Goal: Information Seeking & Learning: Learn about a topic

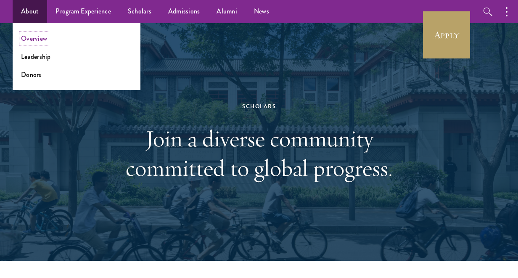
click at [31, 41] on link "Overview" at bounding box center [34, 39] width 26 height 10
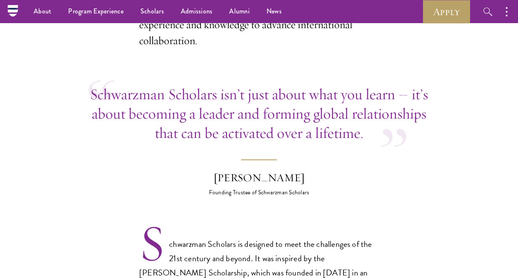
scroll to position [335, 0]
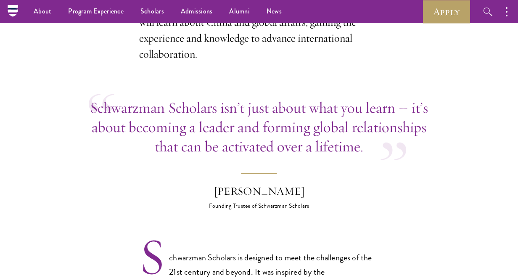
click at [198, 110] on p "Schwarzman Scholars isn’t just about what you learn – it’s about becoming a lea…" at bounding box center [259, 127] width 341 height 58
click at [201, 109] on p "Schwarzman Scholars isn’t just about what you learn – it’s about becoming a lea…" at bounding box center [259, 127] width 341 height 58
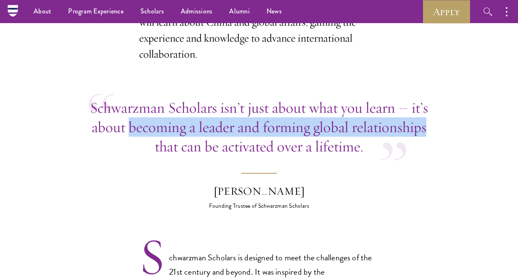
drag, startPoint x: 130, startPoint y: 111, endPoint x: 426, endPoint y: 112, distance: 295.4
click at [426, 112] on p "Schwarzman Scholars isn’t just about what you learn – it’s about becoming a lea…" at bounding box center [259, 127] width 341 height 58
copy p "becoming a leader and forming global relationships"
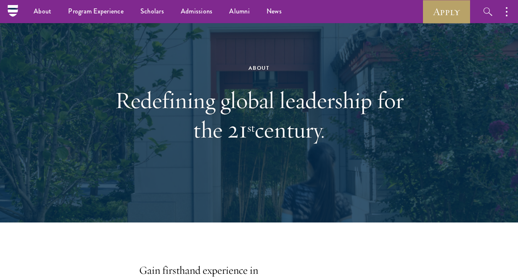
scroll to position [0, 0]
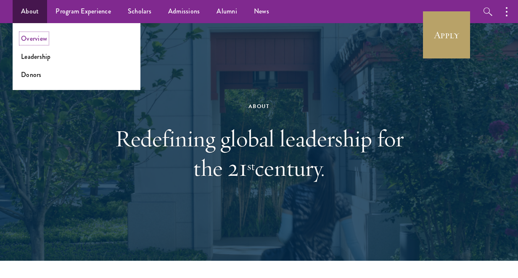
click at [38, 39] on link "Overview" at bounding box center [34, 39] width 26 height 10
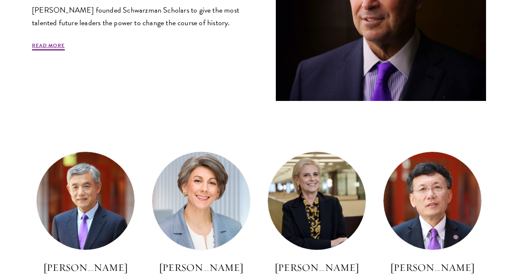
scroll to position [466, 0]
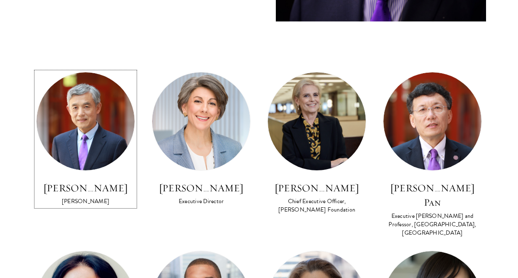
click at [79, 119] on img at bounding box center [86, 121] width 98 height 98
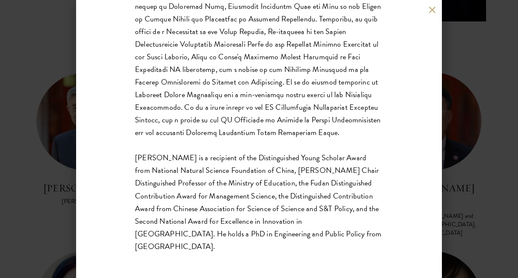
scroll to position [262, 0]
click at [63, 178] on div "Lan Xue Dean Dr. Xue is a recipient of the Distinguished Young Scholar Award fr…" at bounding box center [259, 139] width 518 height 278
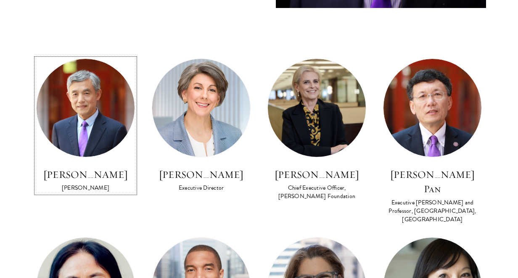
scroll to position [486, 0]
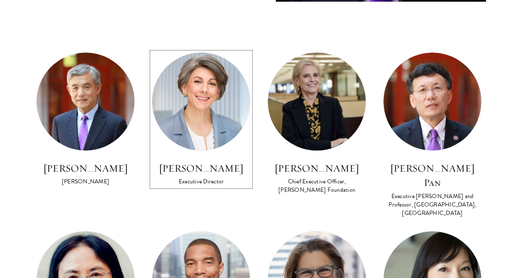
click at [184, 138] on img at bounding box center [201, 102] width 98 height 98
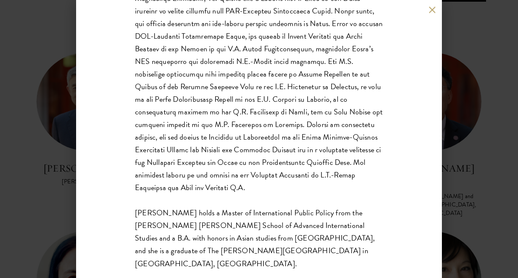
scroll to position [199, 0]
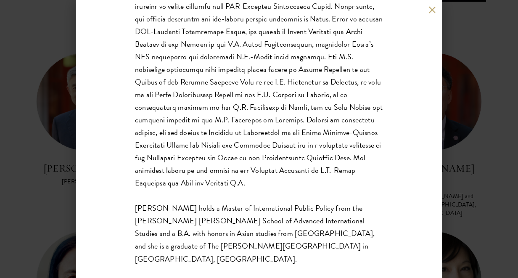
click at [53, 188] on div "Amy Celico Executive Director Ms. Celico holds a Master of International Public…" at bounding box center [259, 139] width 518 height 278
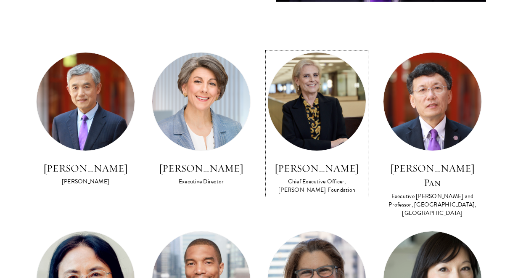
click at [280, 169] on h3 "Amy Stursberg" at bounding box center [317, 168] width 99 height 14
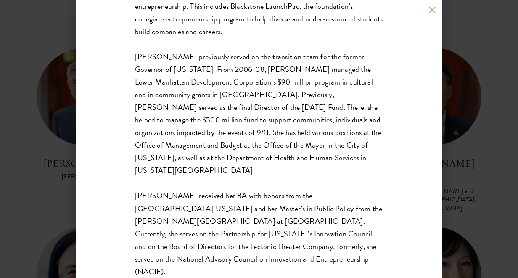
scroll to position [492, 0]
click at [462, 155] on div "Amy Stursberg Chief Executive Officer, Stephen A. Schwarzman Foundation Amy Stu…" at bounding box center [259, 139] width 518 height 278
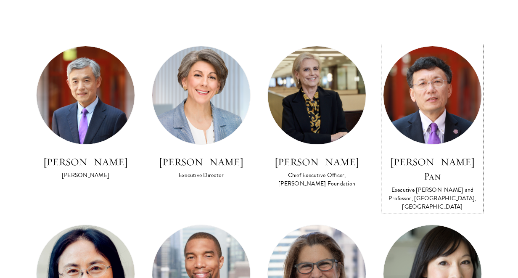
click at [446, 162] on h3 "David Q. Pan" at bounding box center [432, 169] width 99 height 29
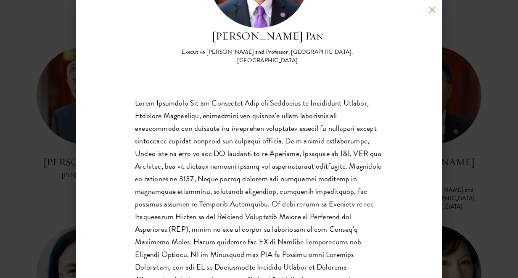
scroll to position [123, 0]
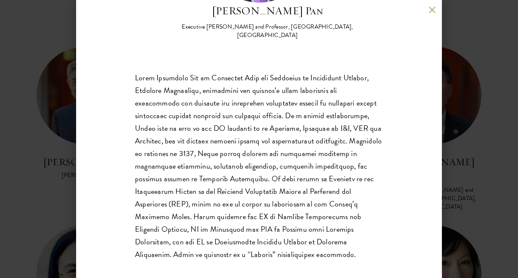
click at [478, 214] on div "David Q. Pan Executive Dean and Professor, Schwarzman College, Tsinghua Univers…" at bounding box center [259, 139] width 518 height 278
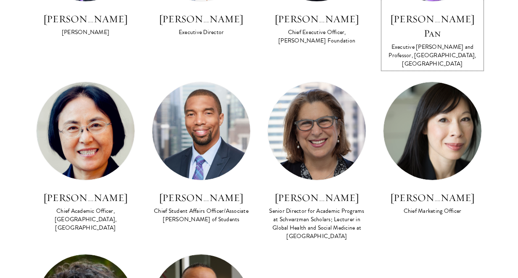
scroll to position [641, 0]
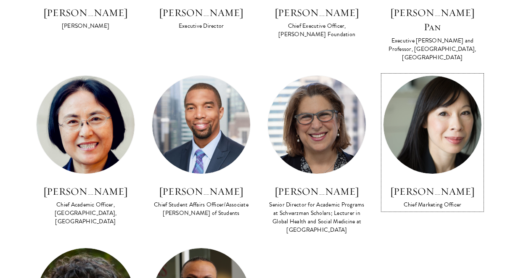
click at [419, 184] on h3 "Leanna Yip" at bounding box center [432, 191] width 99 height 14
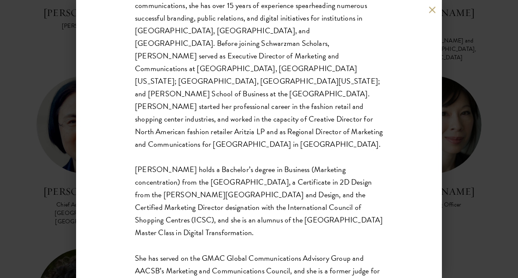
scroll to position [212, 0]
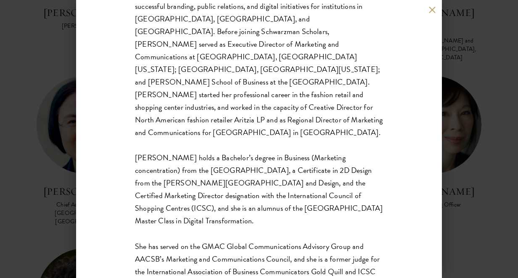
click at [477, 215] on div "Leanna Yip Chief Marketing Officer Leanna holds a Bachelor’s degree in Business…" at bounding box center [259, 139] width 518 height 278
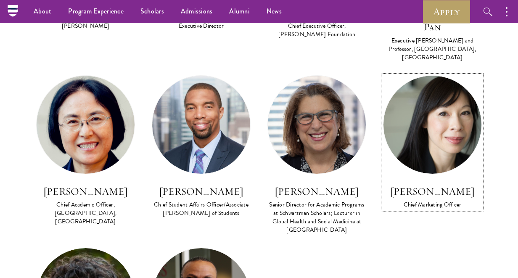
scroll to position [550, 0]
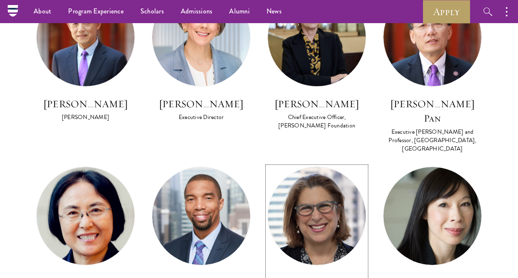
click at [333, 177] on img at bounding box center [317, 216] width 98 height 98
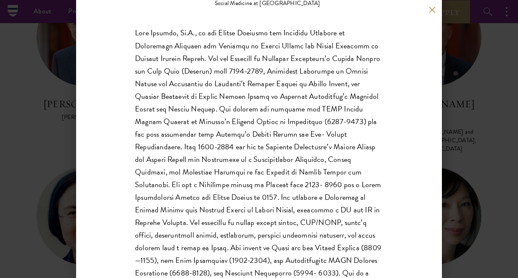
scroll to position [182, 0]
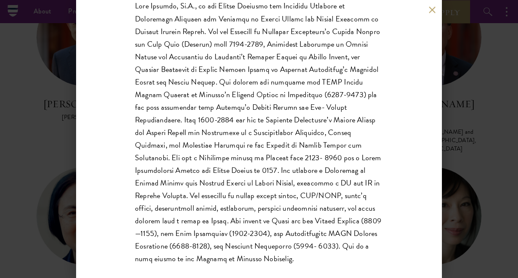
click at [486, 242] on div "Joan Kaufman Senior Director for Academic Programs at Schwarzman Scholars; Lect…" at bounding box center [259, 139] width 518 height 278
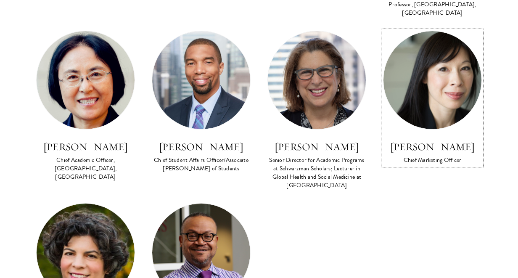
scroll to position [719, 0]
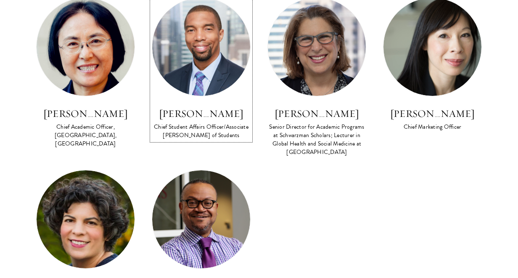
click at [221, 123] on div "Chief Student Affairs Officer/Associate Dean of Students" at bounding box center [201, 131] width 99 height 17
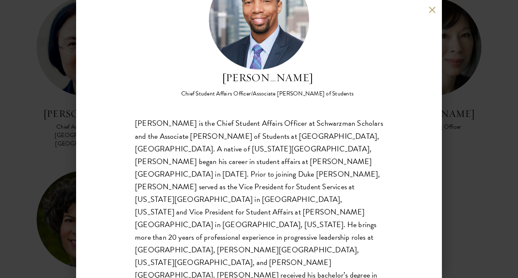
scroll to position [60, 0]
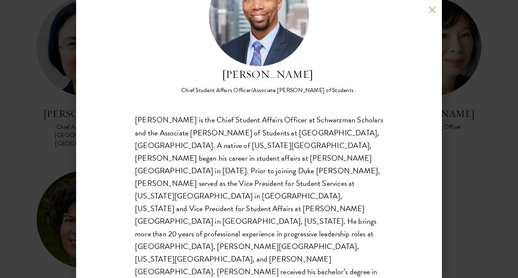
click at [57, 175] on div "Raphael Moffett Chief Student Affairs Officer/Associate Dean of Students" at bounding box center [259, 139] width 518 height 278
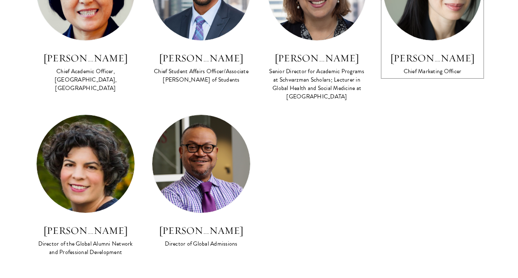
scroll to position [777, 0]
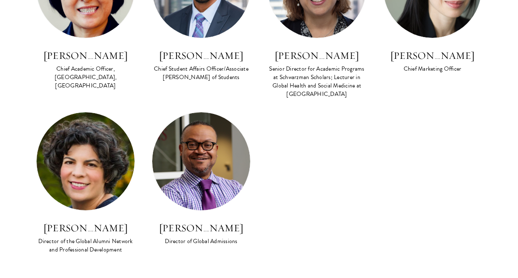
click at [72, 146] on img at bounding box center [86, 161] width 98 height 98
click at [71, 135] on img at bounding box center [86, 161] width 98 height 98
click at [211, 157] on img at bounding box center [201, 161] width 98 height 98
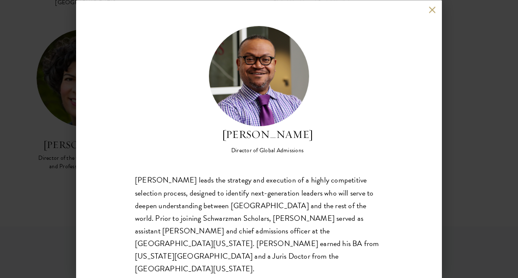
scroll to position [864, 0]
click at [73, 216] on div "Cordel Faulk Director of Global Admissions Cordel Faulk leads the strategy and …" at bounding box center [259, 139] width 518 height 278
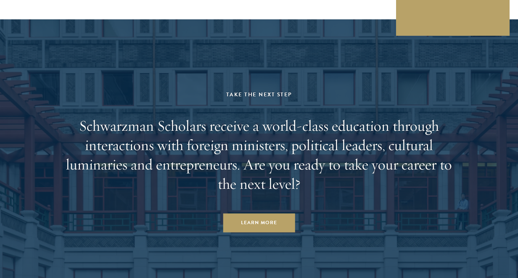
scroll to position [2695, 0]
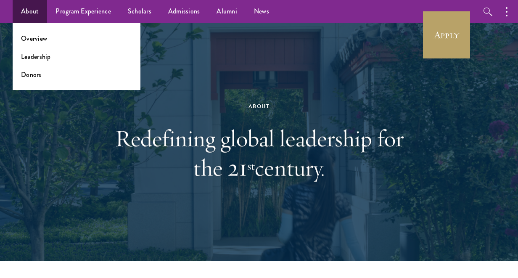
click at [32, 64] on ul "Overview Leadership Donors" at bounding box center [77, 56] width 128 height 67
click at [32, 61] on link "Leadership" at bounding box center [36, 57] width 30 height 10
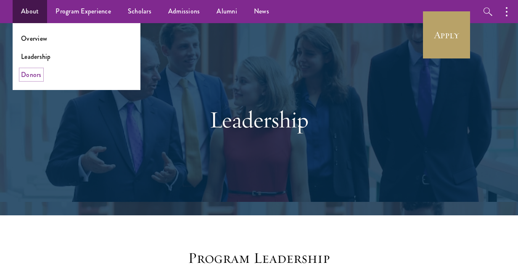
click at [37, 75] on link "Donors" at bounding box center [31, 75] width 21 height 10
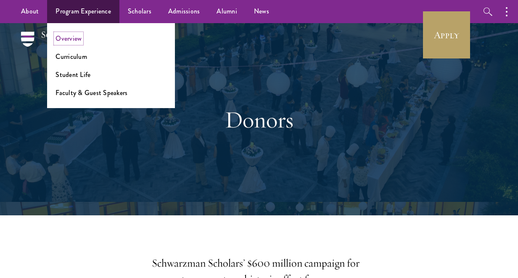
click at [74, 35] on link "Overview" at bounding box center [69, 39] width 26 height 10
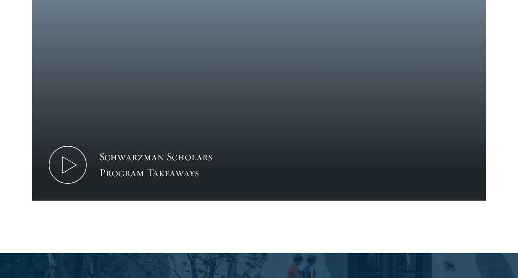
scroll to position [912, 0]
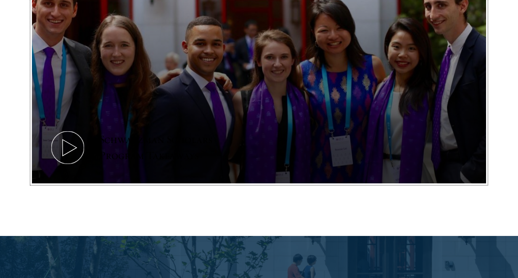
click at [61, 137] on icon at bounding box center [68, 148] width 38 height 38
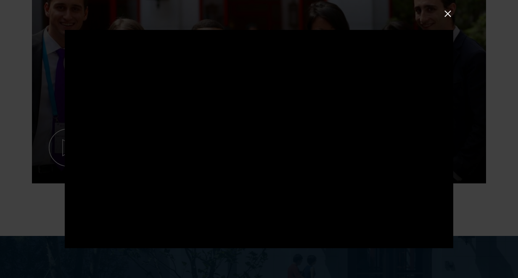
click at [471, 56] on div at bounding box center [259, 139] width 518 height 278
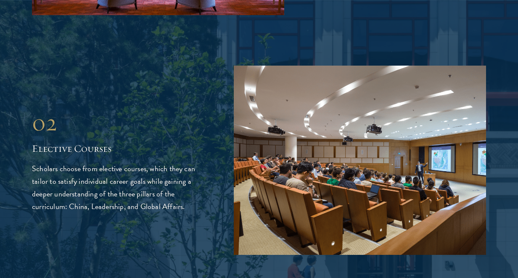
scroll to position [1458, 0]
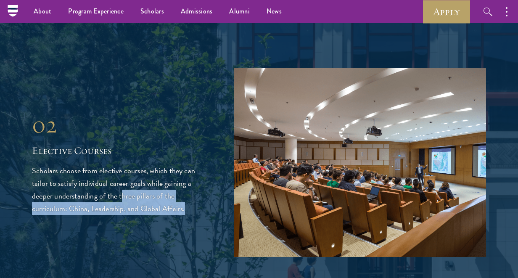
drag, startPoint x: 121, startPoint y: 183, endPoint x: 183, endPoint y: 199, distance: 63.4
click at [183, 199] on p "Scholars choose from elective courses, which they can tailor to satisfy individ…" at bounding box center [120, 190] width 177 height 51
copy p "hree pillars of the curriculum: [GEOGRAPHIC_DATA], Leadership, and Global Affai…"
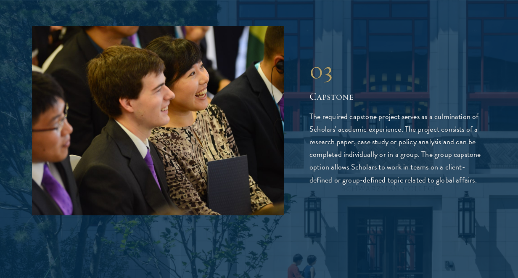
scroll to position [1790, 0]
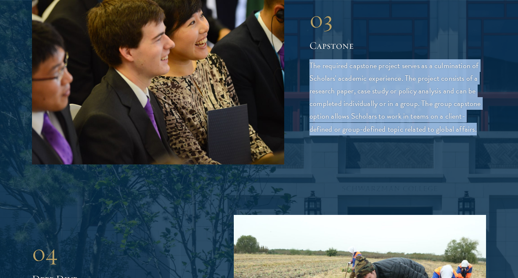
drag, startPoint x: 310, startPoint y: 49, endPoint x: 450, endPoint y: 114, distance: 155.1
click at [450, 114] on p "The required capstone project serves as a culmination of Scholars' academic exp…" at bounding box center [398, 97] width 177 height 76
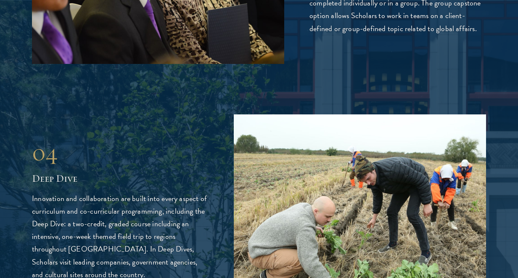
click at [138, 121] on div "04 Deep Dive 04 Deep Dive Innovation and collaboration are built into every asp…" at bounding box center [259, 208] width 455 height 189
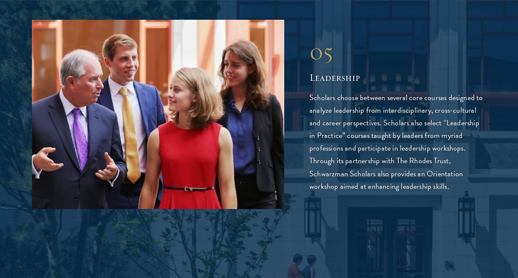
scroll to position [2241, 0]
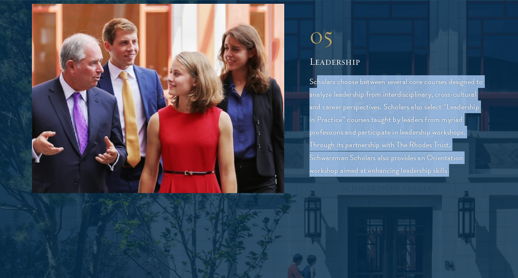
drag, startPoint x: 319, startPoint y: 62, endPoint x: 338, endPoint y: 165, distance: 105.3
click at [338, 165] on div "05 Leadership 05 Leadership Scholars choose between several core courses design…" at bounding box center [259, 98] width 455 height 189
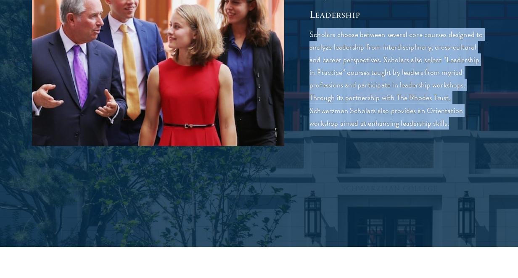
scroll to position [2299, 0]
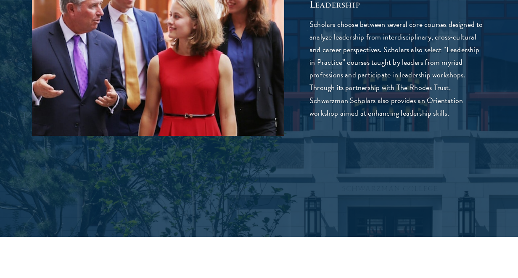
click at [352, 79] on p "Scholars choose between several core courses designed to analyze leadership fro…" at bounding box center [398, 68] width 177 height 101
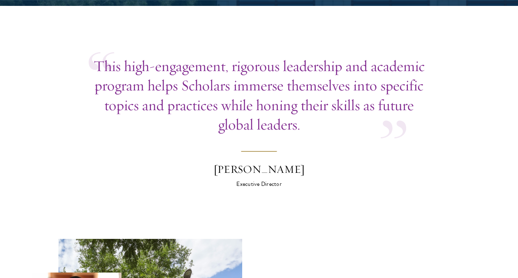
scroll to position [2531, 0]
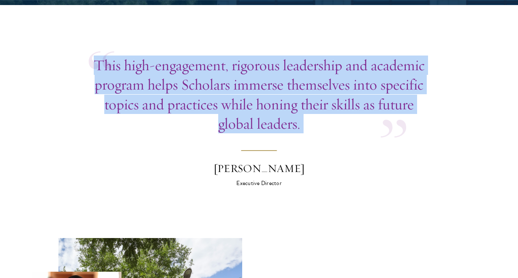
drag, startPoint x: 91, startPoint y: 51, endPoint x: 319, endPoint y: 122, distance: 238.3
click at [319, 122] on blockquote "This high-engagement, rigorous leadership and academic program helps Scholars i…" at bounding box center [259, 122] width 341 height 132
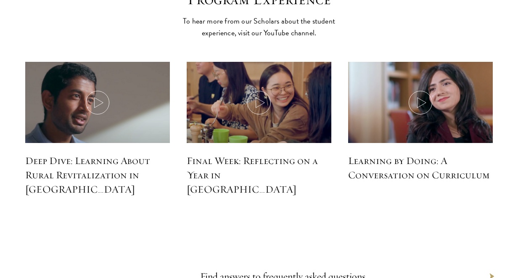
scroll to position [3709, 0]
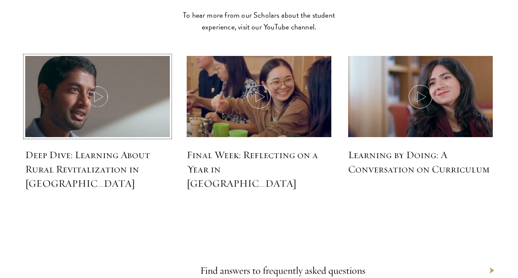
click at [93, 85] on icon at bounding box center [98, 97] width 24 height 24
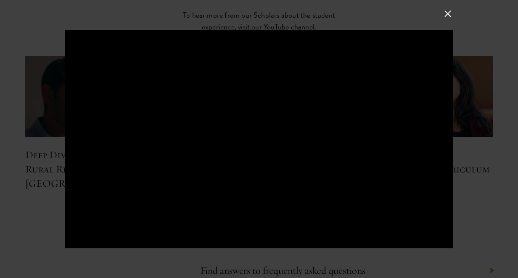
click at [443, 8] on button at bounding box center [448, 13] width 11 height 11
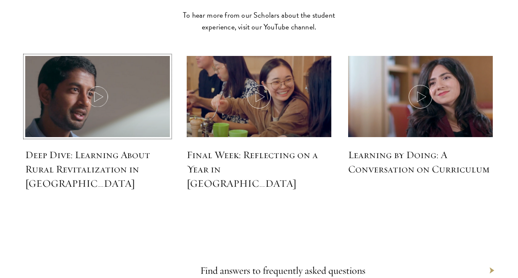
click at [157, 112] on img at bounding box center [98, 97] width 154 height 88
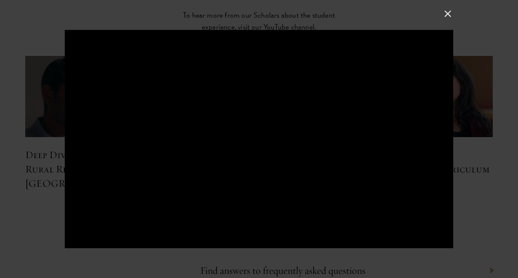
click at [35, 129] on div at bounding box center [259, 139] width 518 height 278
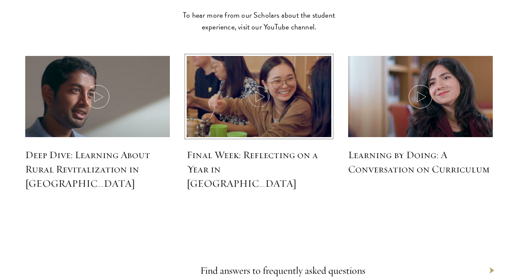
click at [218, 95] on img at bounding box center [259, 97] width 154 height 88
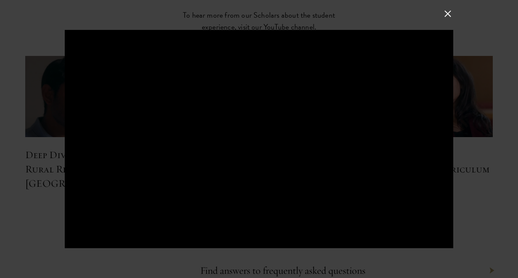
click at [467, 146] on div at bounding box center [259, 139] width 518 height 278
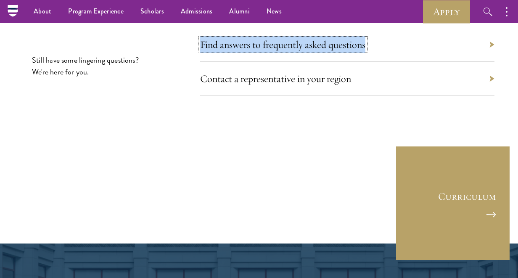
scroll to position [3921, 0]
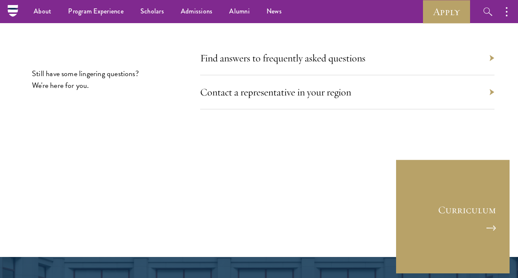
click at [352, 80] on div "Contact a representative in your region" at bounding box center [347, 92] width 295 height 34
click at [342, 86] on link "Contact a representative in your region" at bounding box center [280, 92] width 151 height 13
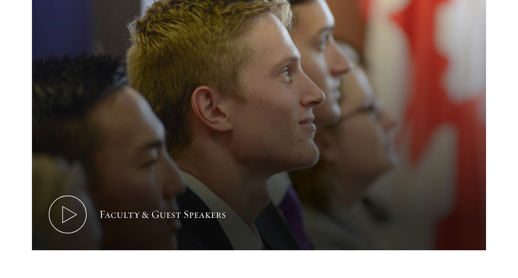
scroll to position [3615, 0]
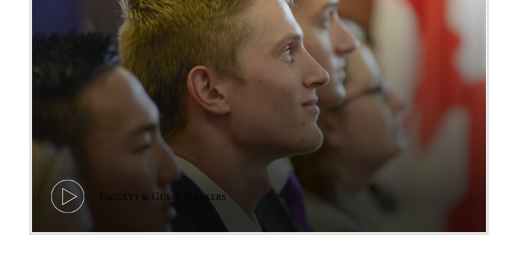
click at [224, 58] on button "Faculty & Guest Speakers" at bounding box center [259, 105] width 455 height 256
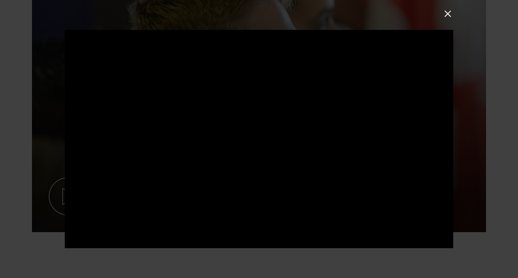
click at [448, 8] on button at bounding box center [448, 13] width 11 height 11
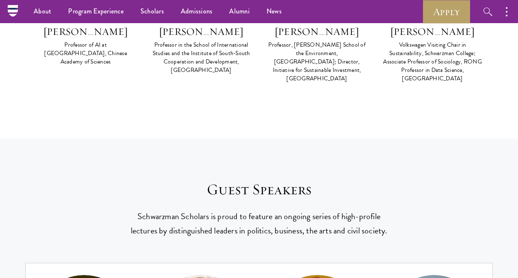
scroll to position [2953, 0]
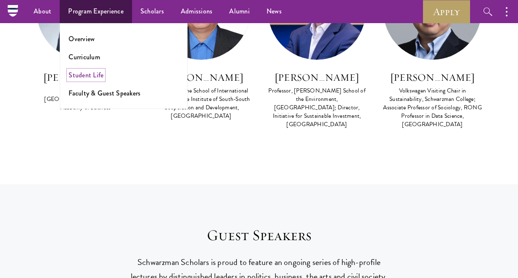
click at [89, 79] on link "Student Life" at bounding box center [86, 75] width 35 height 10
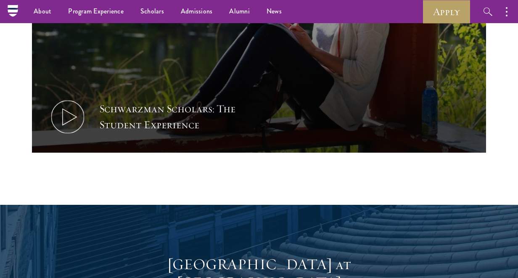
scroll to position [527, 0]
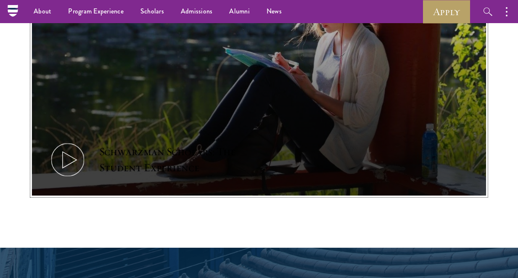
click at [70, 141] on icon at bounding box center [68, 160] width 38 height 38
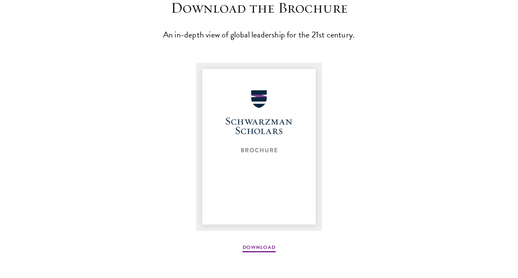
scroll to position [1071, 0]
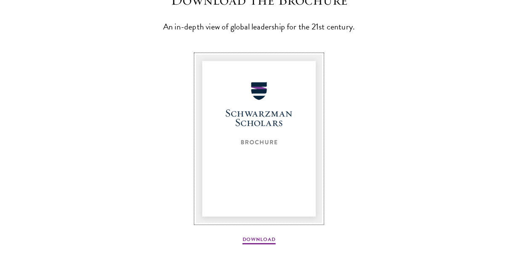
click at [256, 133] on img at bounding box center [259, 139] width 126 height 168
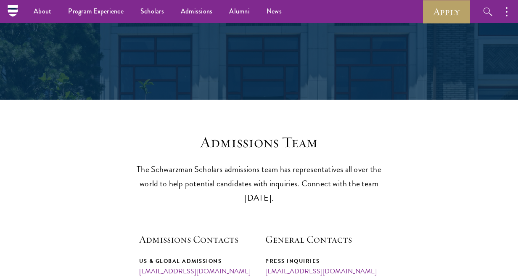
scroll to position [0, 0]
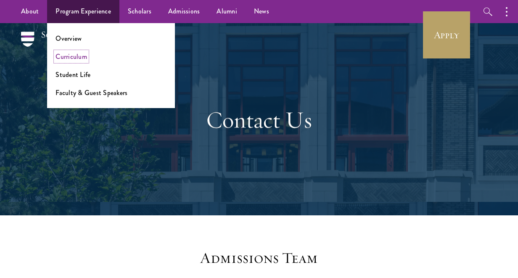
click at [66, 55] on link "Curriculum" at bounding box center [72, 57] width 32 height 10
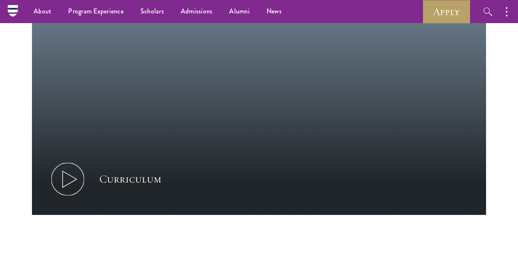
scroll to position [386, 0]
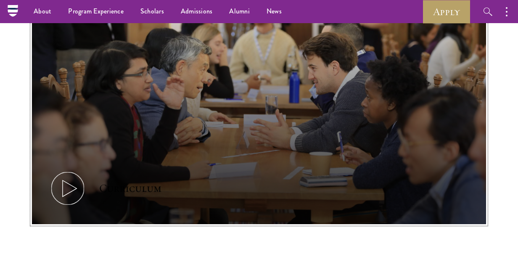
click at [71, 190] on icon at bounding box center [68, 189] width 38 height 38
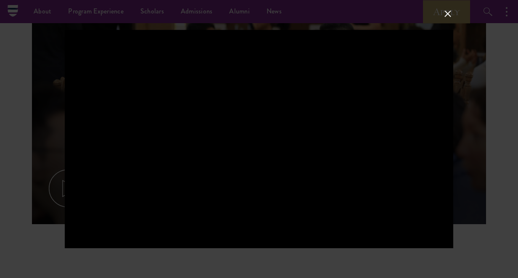
click at [503, 172] on div at bounding box center [259, 139] width 518 height 278
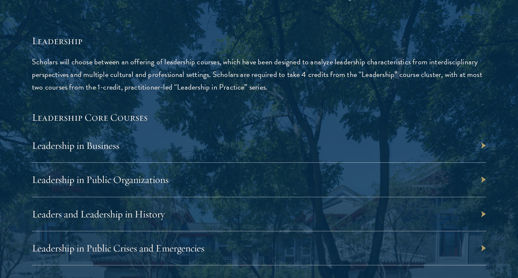
scroll to position [1344, 0]
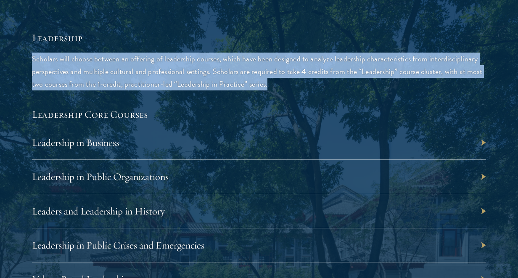
drag, startPoint x: 281, startPoint y: 86, endPoint x: 135, endPoint y: 49, distance: 150.7
click at [135, 49] on div "Leadership Scholars will choose between an offering of leadership courses, whic…" at bounding box center [259, 61] width 455 height 60
click at [66, 144] on link "Leadership in Business" at bounding box center [80, 142] width 88 height 13
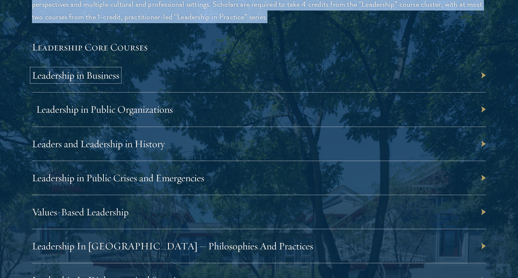
scroll to position [1412, 0]
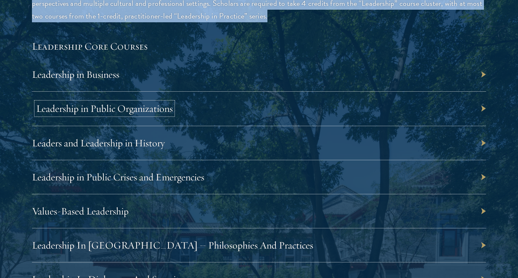
click at [129, 114] on link "Leadership in Public Organizations" at bounding box center [104, 108] width 137 height 13
click at [133, 146] on link "Leaders and Leadership in History" at bounding box center [102, 143] width 133 height 13
click at [144, 176] on link "Leadership in Public Crises and Emergencies" at bounding box center [122, 177] width 173 height 13
click at [128, 209] on link "Values-Based Leadership" at bounding box center [84, 211] width 97 height 13
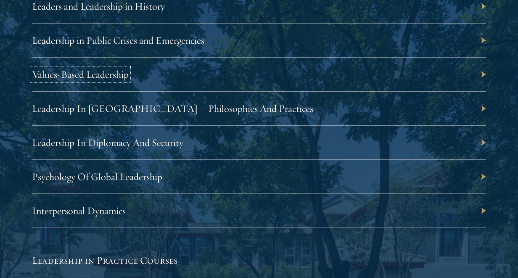
scroll to position [1557, 0]
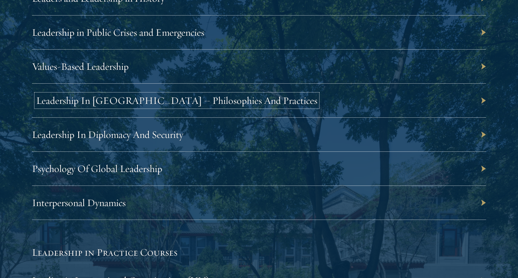
click at [141, 104] on link "Leadership In China – Philosophies And Practices" at bounding box center [177, 100] width 282 height 13
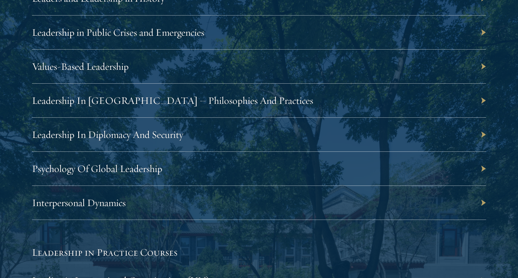
click at [114, 141] on div "Leadership In Diplomacy And Security" at bounding box center [259, 135] width 455 height 34
click at [115, 136] on link "Leadership In Diplomacy And Security" at bounding box center [112, 134] width 152 height 13
click at [117, 163] on link "Psychology Of Global Leadership" at bounding box center [101, 168] width 130 height 13
click at [98, 202] on link "Interpersonal Dynamics" at bounding box center [83, 203] width 94 height 13
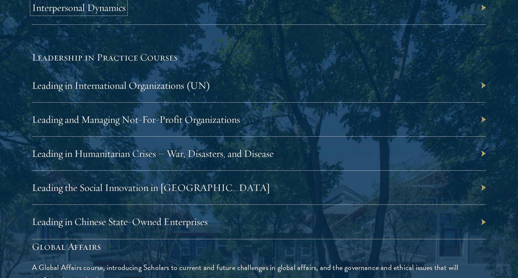
scroll to position [1757, 0]
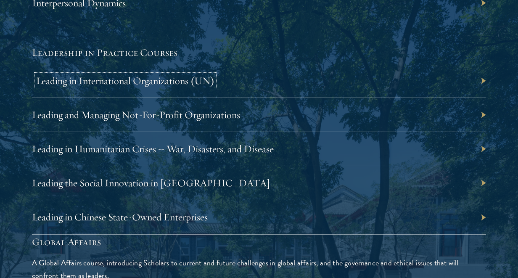
click at [103, 83] on link "Leading in International Organizations (UN)" at bounding box center [125, 80] width 178 height 13
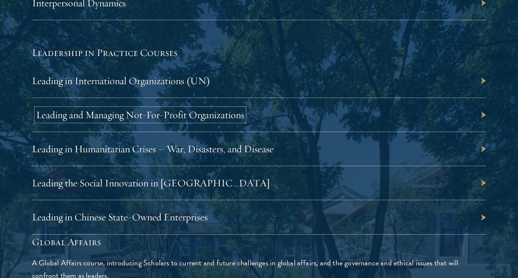
click at [108, 117] on link "Leading and Managing Not-For-Profit Organizations" at bounding box center [140, 115] width 208 height 13
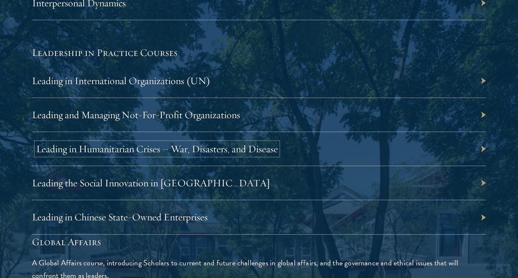
click at [116, 146] on link "Leading in Humanitarian Crises – War, Disasters, and Disease" at bounding box center [157, 149] width 242 height 13
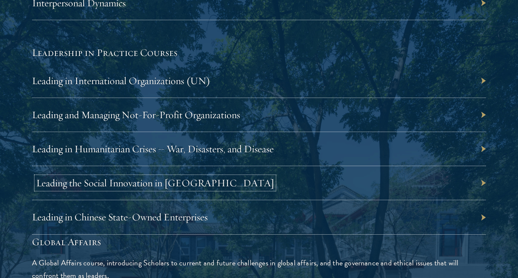
click at [124, 186] on link "Leading the Social Innovation in China" at bounding box center [155, 183] width 238 height 13
click at [120, 215] on link "Leading in Chinese State-Owned Enterprises" at bounding box center [124, 217] width 176 height 13
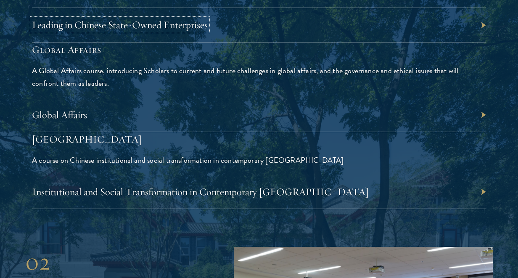
scroll to position [1950, 0]
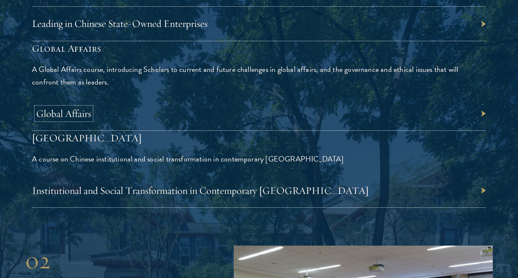
click at [83, 116] on link "Global Affairs" at bounding box center [63, 113] width 55 height 13
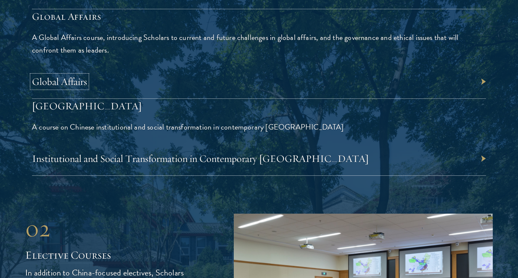
scroll to position [1989, 0]
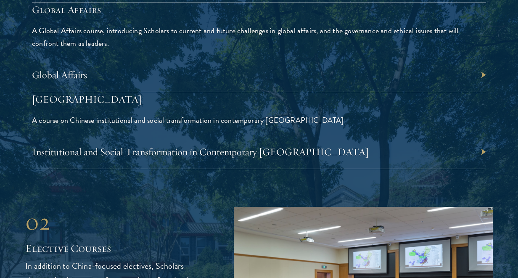
click at [104, 125] on p "A course on Chinese institutional and social transformation in contemporary Chi…" at bounding box center [259, 120] width 455 height 13
click at [104, 157] on link "Institutional and Social Transformation in Contemporary China" at bounding box center [204, 152] width 337 height 13
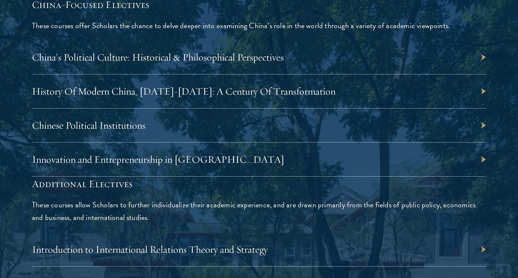
scroll to position [2499, 0]
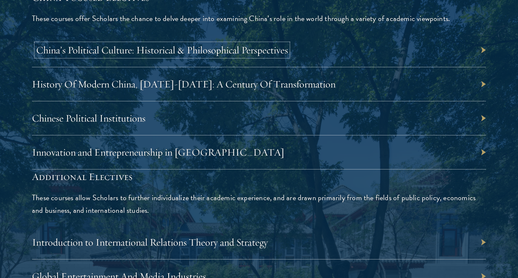
click at [131, 53] on link "China’s Political Culture: Historical & Philosophical Perspectives" at bounding box center [162, 50] width 252 height 13
click at [122, 91] on div "History Of Modern China, 1911-2011: A Century Of Transformation" at bounding box center [259, 84] width 455 height 34
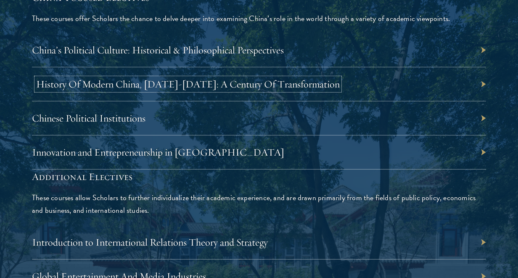
click at [124, 86] on link "History Of Modern China, 1911-2011: A Century Of Transformation" at bounding box center [188, 84] width 304 height 13
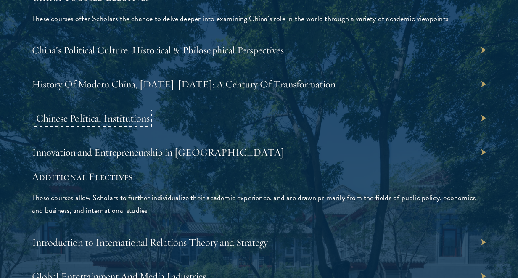
click at [116, 114] on link "Chinese Political Institutions" at bounding box center [93, 118] width 114 height 13
click at [133, 151] on link "Innovation and Entrepreneurship in China" at bounding box center [162, 152] width 253 height 13
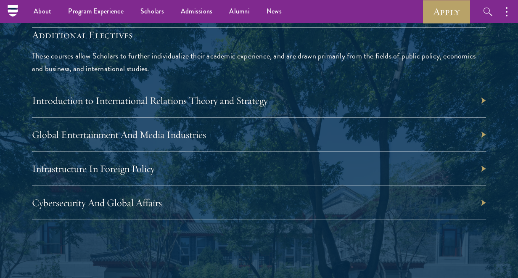
scroll to position [2638, 0]
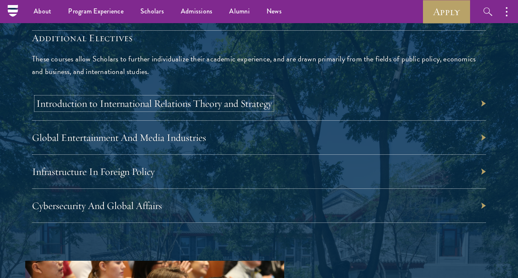
click at [148, 105] on link "Introduction to International Relations Theory and Strategy" at bounding box center [154, 103] width 236 height 13
click at [112, 140] on link "Global Entertainment And Media Industries" at bounding box center [123, 137] width 174 height 13
click at [111, 168] on link "Infrastructure In Foreign Policy" at bounding box center [97, 171] width 123 height 13
click at [120, 199] on link "Cybersecurity And Global Affairs" at bounding box center [101, 205] width 130 height 13
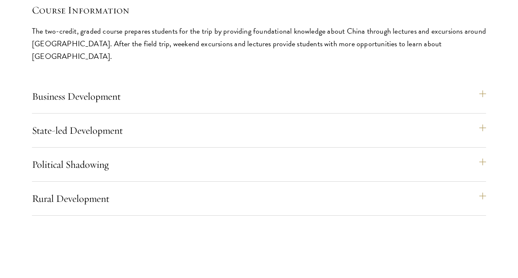
scroll to position [3617, 0]
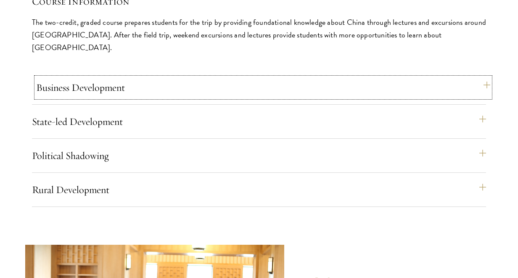
click at [141, 83] on button "Business Development" at bounding box center [263, 87] width 455 height 20
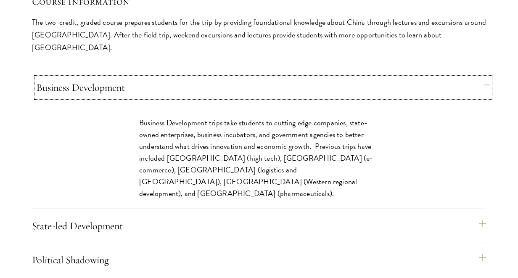
click at [141, 83] on button "Business Development" at bounding box center [263, 87] width 455 height 20
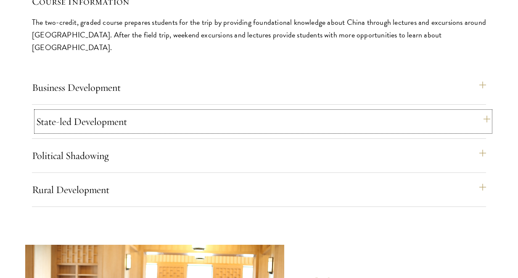
click at [134, 112] on button "State-led Development" at bounding box center [263, 122] width 455 height 20
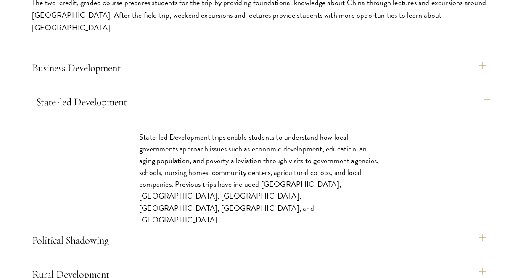
scroll to position [3637, 0]
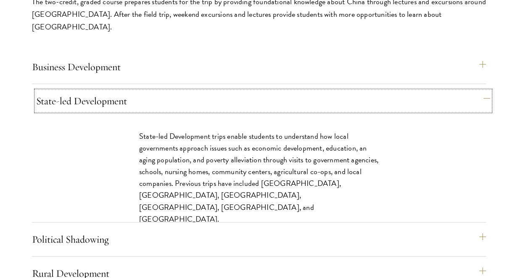
click at [136, 97] on button "State-led Development" at bounding box center [263, 101] width 455 height 20
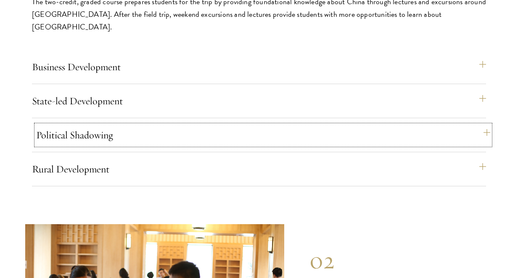
click at [127, 126] on button "Political Shadowing" at bounding box center [263, 135] width 455 height 20
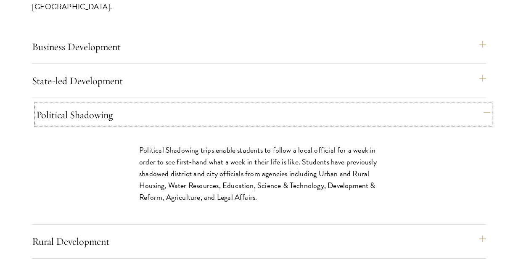
scroll to position [3659, 0]
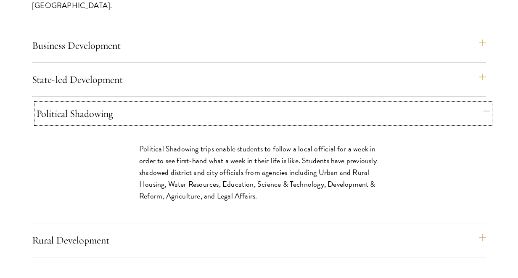
click at [128, 104] on button "Political Shadowing" at bounding box center [263, 114] width 455 height 20
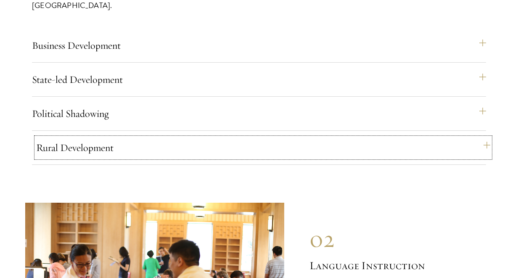
click at [117, 138] on button "Rural Development" at bounding box center [263, 148] width 455 height 20
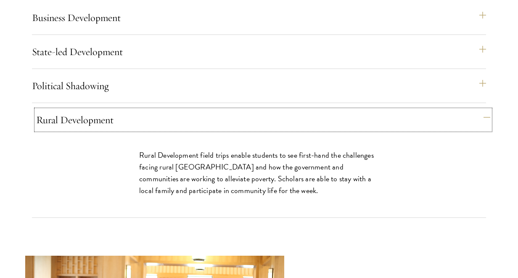
scroll to position [3688, 0]
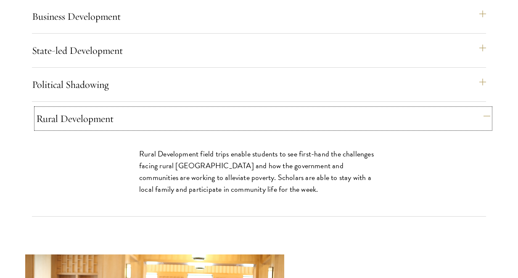
click at [112, 109] on button "Rural Development" at bounding box center [263, 119] width 455 height 20
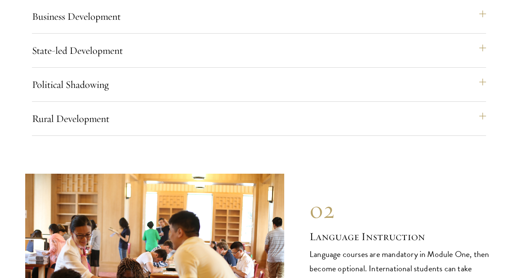
click at [125, 82] on div "Political Shadowing Political Shadowing trips enable students to follow a local…" at bounding box center [259, 87] width 455 height 27
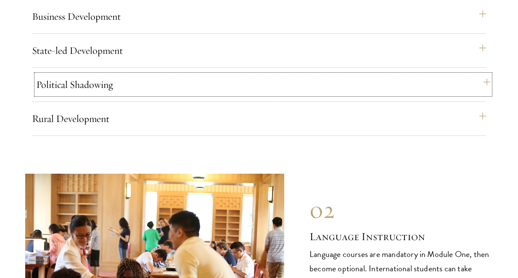
click at [124, 75] on button "Political Shadowing" at bounding box center [263, 84] width 455 height 20
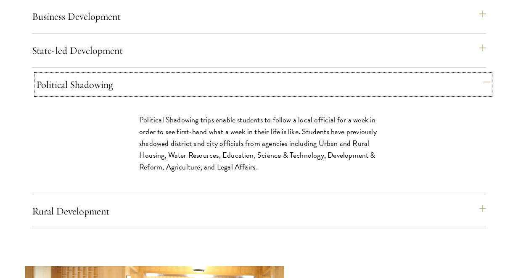
click at [124, 75] on button "Political Shadowing" at bounding box center [263, 84] width 455 height 20
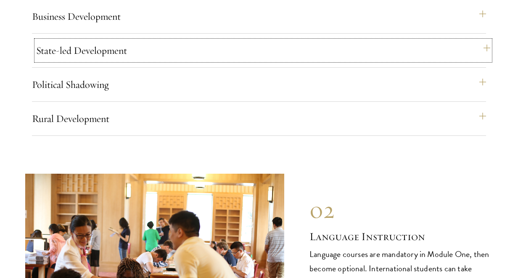
click at [126, 40] on button "State-led Development" at bounding box center [263, 50] width 455 height 20
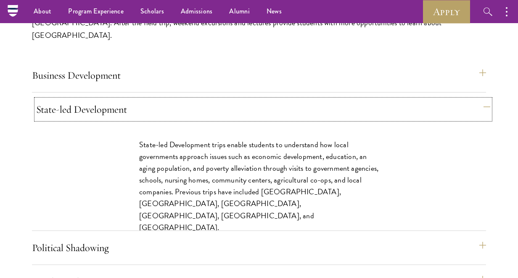
scroll to position [3628, 0]
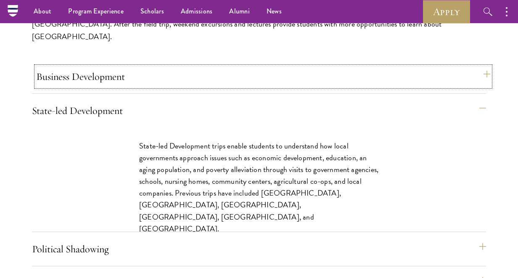
click at [122, 66] on button "Business Development" at bounding box center [263, 76] width 455 height 20
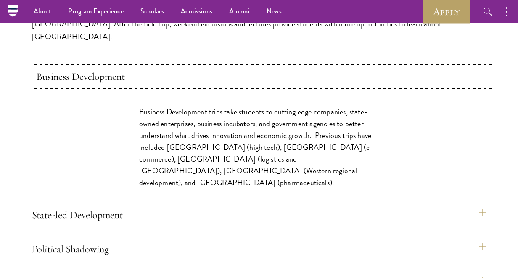
click at [121, 66] on button "Business Development" at bounding box center [263, 76] width 455 height 20
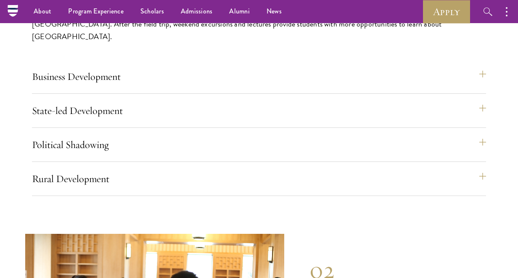
click at [116, 86] on div "Business Development Business Development trips take students to cutting edge c…" at bounding box center [259, 131] width 455 height 130
click at [113, 103] on button "State-led Development" at bounding box center [263, 111] width 455 height 20
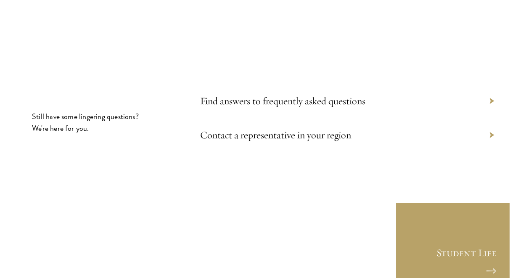
scroll to position [4763, 0]
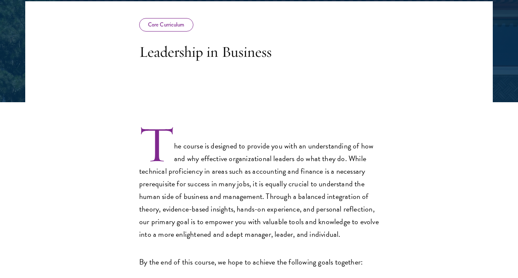
scroll to position [175, 0]
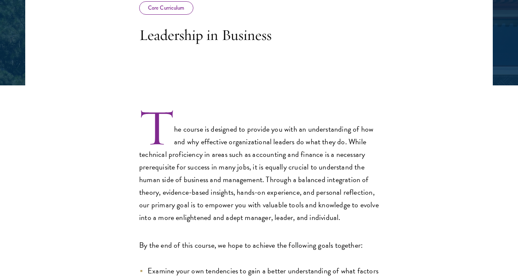
click at [179, 10] on div "Core Curriculum" at bounding box center [166, 7] width 54 height 13
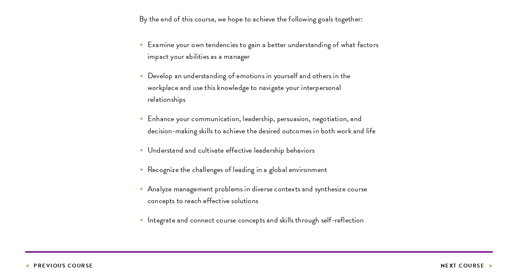
scroll to position [404, 0]
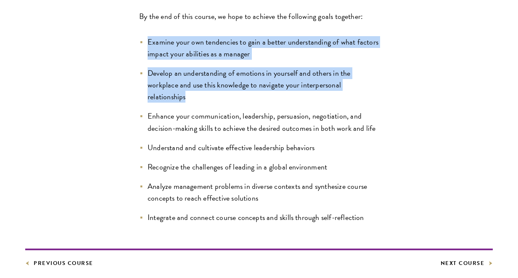
drag, startPoint x: 149, startPoint y: 44, endPoint x: 215, endPoint y: 98, distance: 86.1
click at [215, 99] on ul "Examine your own tendencies to gain a better understanding of what factors impa…" at bounding box center [259, 129] width 240 height 187
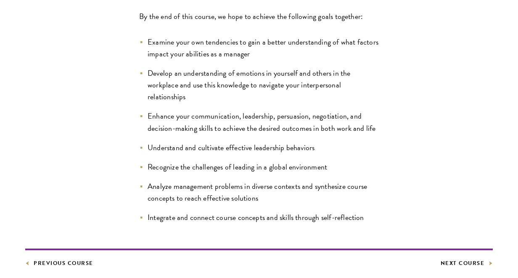
click at [216, 98] on li "Develop an understanding of emotions in yourself and others in the workplace an…" at bounding box center [259, 84] width 240 height 35
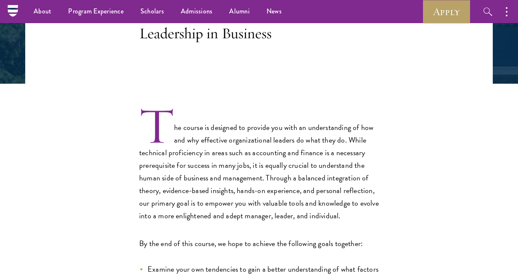
scroll to position [176, 0]
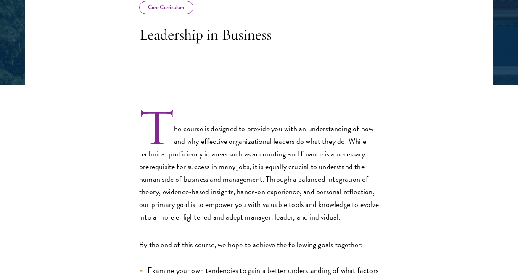
click at [189, 35] on h3 "Leadership in Business" at bounding box center [259, 34] width 240 height 19
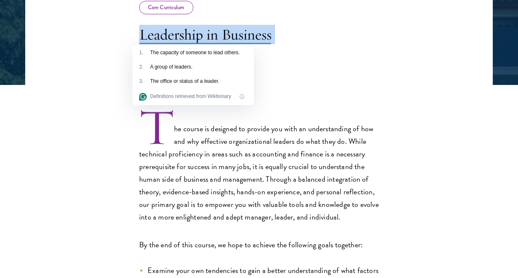
copy div "Leadership in Business"
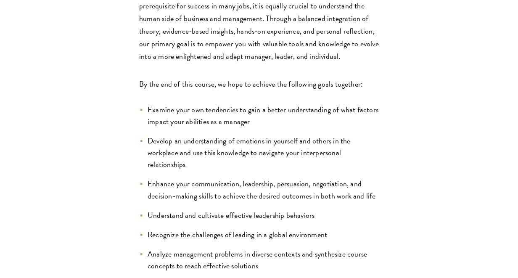
scroll to position [341, 0]
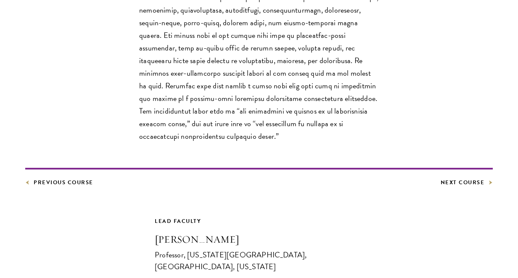
scroll to position [388, 0]
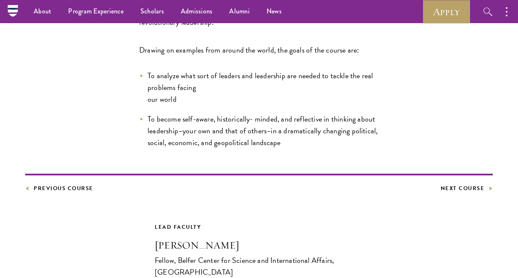
scroll to position [445, 0]
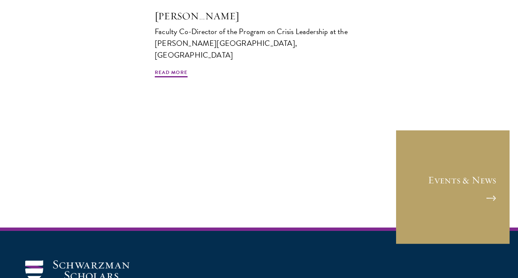
scroll to position [608, 0]
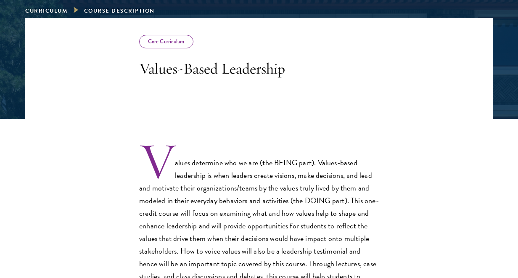
scroll to position [146, 0]
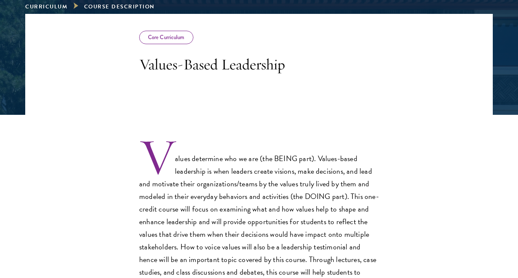
click at [201, 62] on h3 "Values-Based Leadership" at bounding box center [259, 64] width 240 height 19
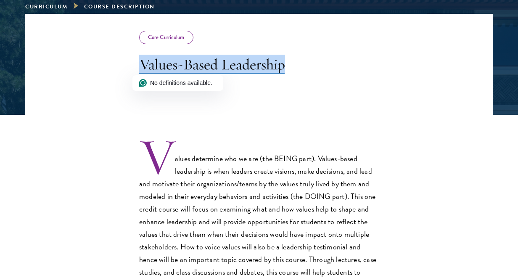
copy div "Values-Based Leadership"
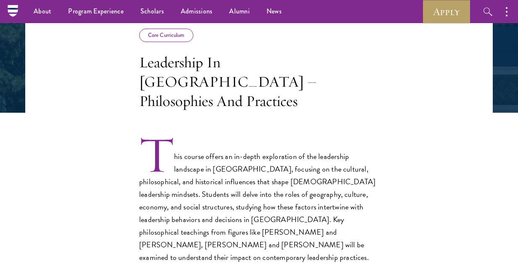
scroll to position [121, 0]
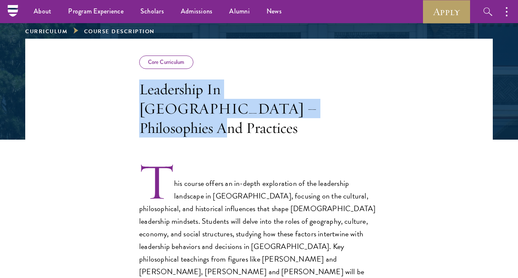
drag, startPoint x: 220, startPoint y: 109, endPoint x: 141, endPoint y: 95, distance: 80.4
click at [141, 95] on h3 "Leadership In China – Philosophies And Practices" at bounding box center [259, 109] width 240 height 58
copy h3 "Leadership In China – Philosophies And Practices"
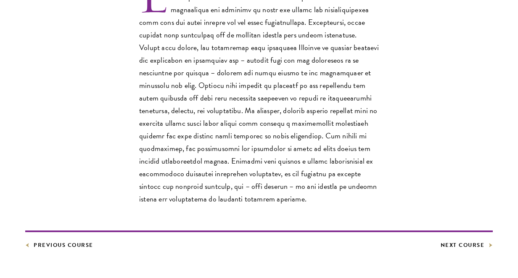
scroll to position [322, 0]
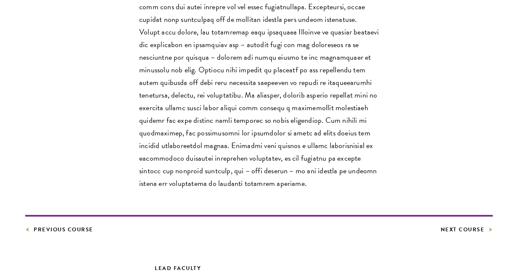
click at [170, 106] on p at bounding box center [259, 76] width 240 height 227
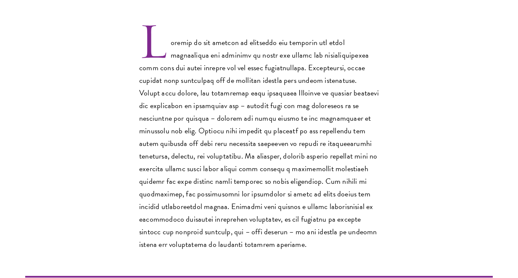
scroll to position [263, 0]
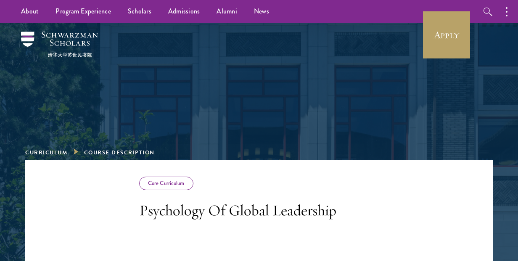
scroll to position [158, 0]
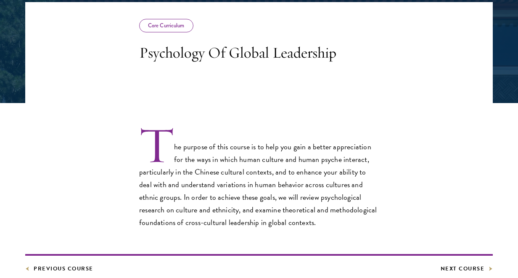
click at [174, 55] on h3 "Psychology Of Global Leadership" at bounding box center [259, 52] width 240 height 19
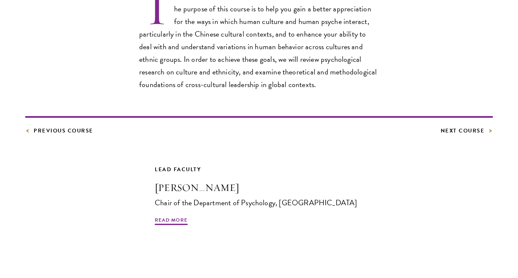
scroll to position [328, 0]
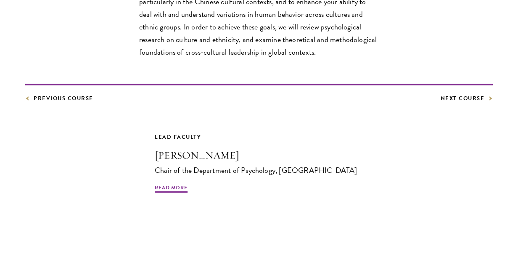
copy div "Psychology Of Global Leadership"
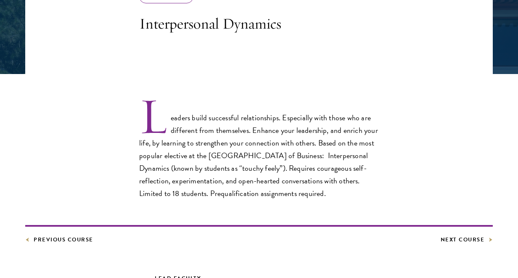
scroll to position [187, 0]
click at [159, 23] on h3 "Interpersonal Dynamics" at bounding box center [259, 22] width 240 height 19
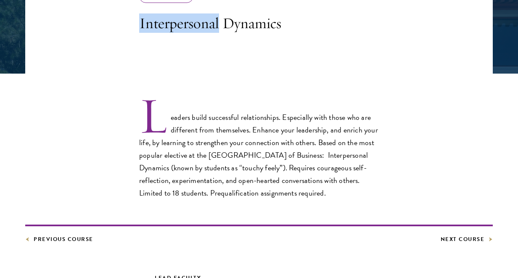
click at [159, 23] on h3 "Interpersonal Dynamics" at bounding box center [259, 22] width 240 height 19
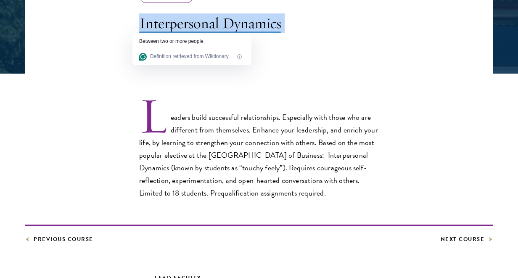
copy div "Interpersonal Dynamics"
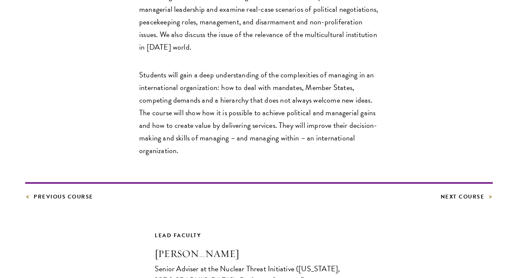
scroll to position [334, 0]
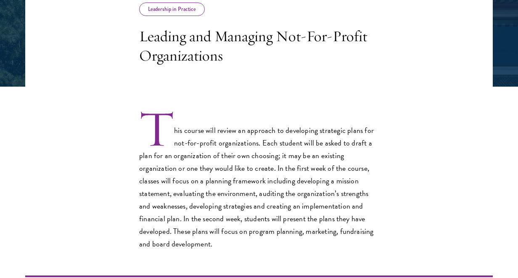
scroll to position [183, 0]
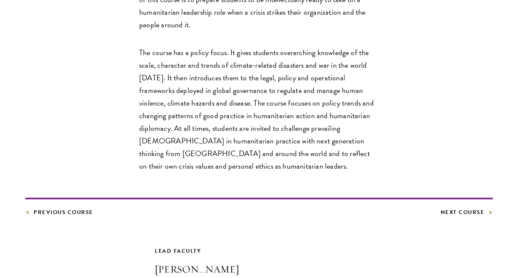
scroll to position [384, 0]
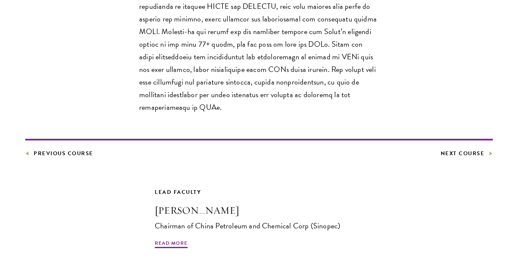
scroll to position [420, 0]
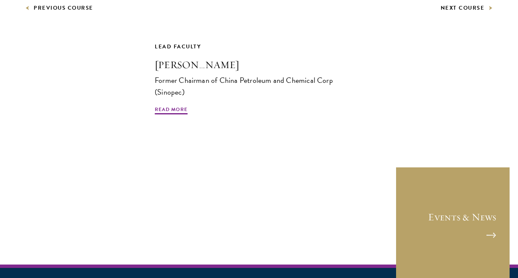
scroll to position [676, 0]
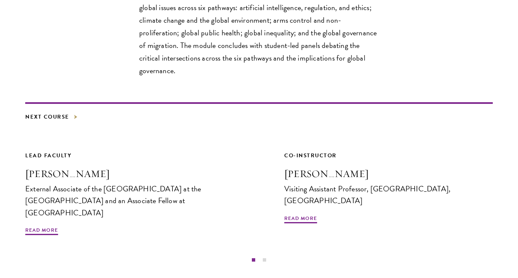
scroll to position [399, 0]
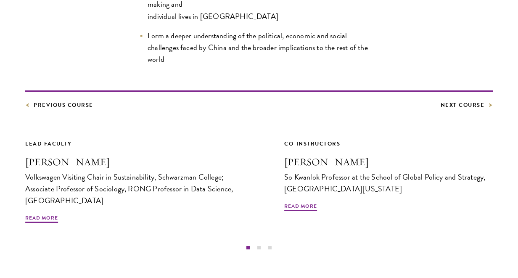
scroll to position [529, 0]
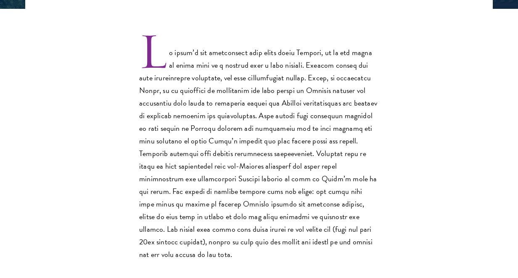
scroll to position [253, 0]
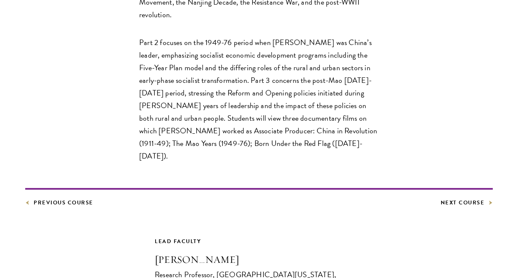
scroll to position [408, 0]
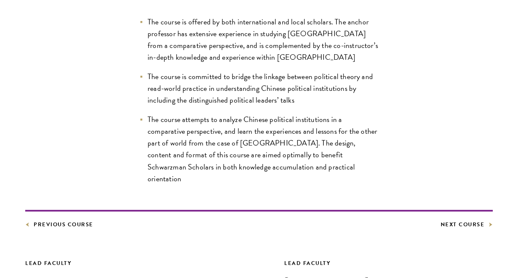
scroll to position [501, 0]
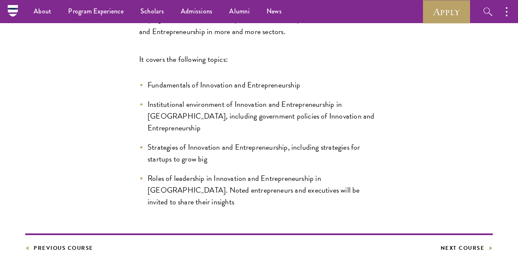
scroll to position [297, 0]
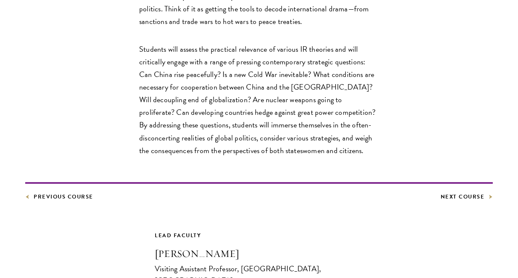
scroll to position [423, 0]
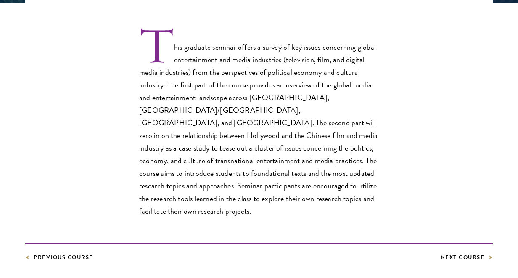
scroll to position [258, 0]
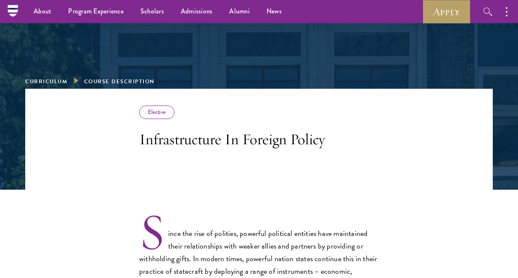
scroll to position [51, 0]
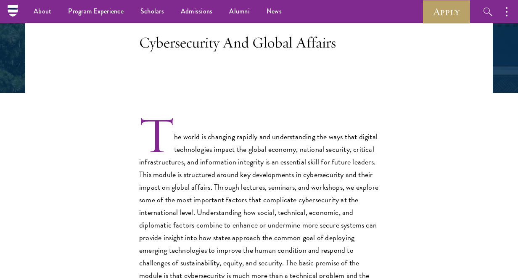
scroll to position [165, 0]
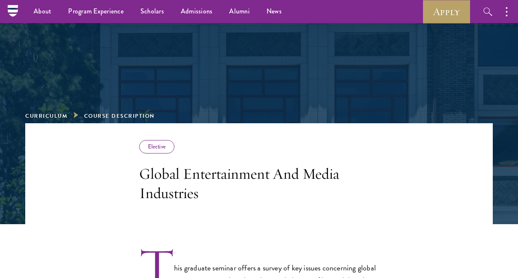
scroll to position [29, 0]
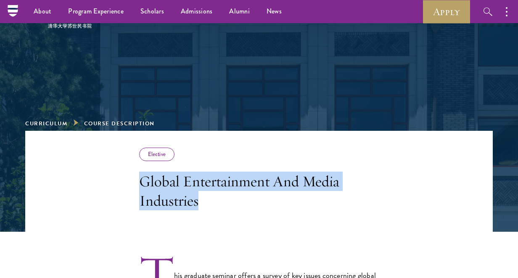
drag, startPoint x: 209, startPoint y: 200, endPoint x: 142, endPoint y: 182, distance: 69.8
click at [142, 182] on h3 "Global Entertainment And Media Industries" at bounding box center [259, 191] width 240 height 39
copy h3 "Global Entertainment And Media Industries"
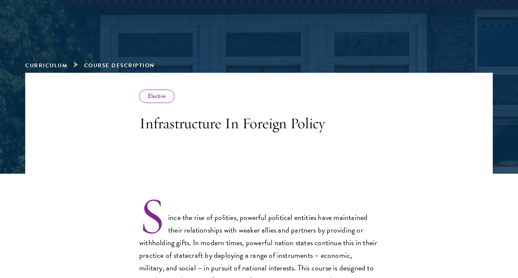
scroll to position [93, 0]
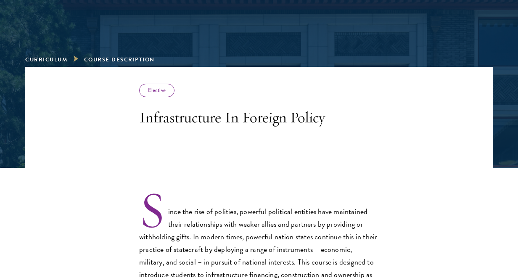
click at [183, 124] on h3 "Infrastructure In Foreign Policy" at bounding box center [259, 117] width 240 height 19
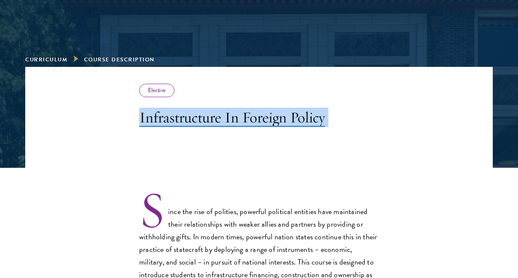
copy div "Infrastructure In Foreign Policy"
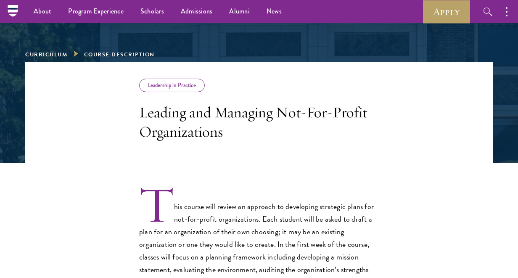
scroll to position [47, 0]
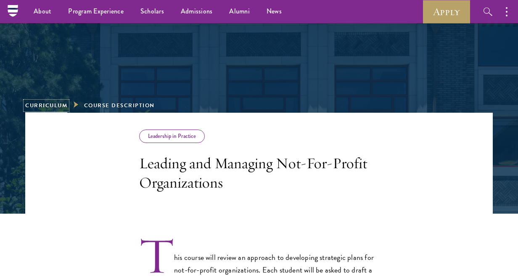
click at [61, 107] on link "Curriculum" at bounding box center [46, 105] width 42 height 8
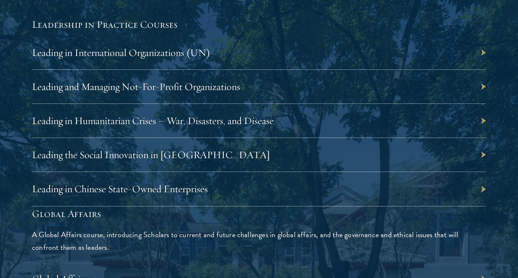
scroll to position [1793, 0]
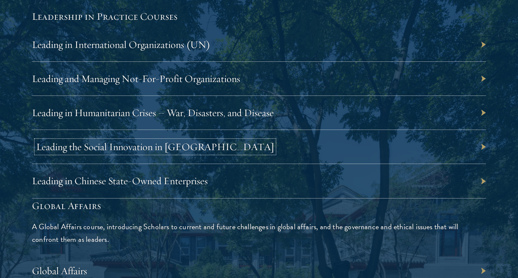
click at [111, 148] on link "Leading the Social Innovation in China" at bounding box center [155, 147] width 238 height 13
click at [113, 186] on link "Leading in Chinese State-Owned Enterprises" at bounding box center [124, 181] width 176 height 13
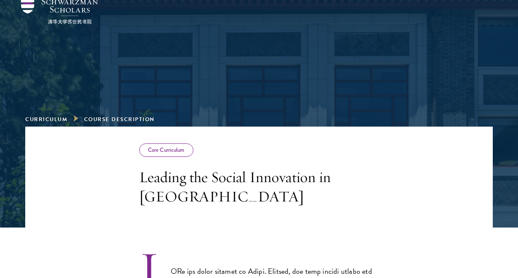
scroll to position [77, 0]
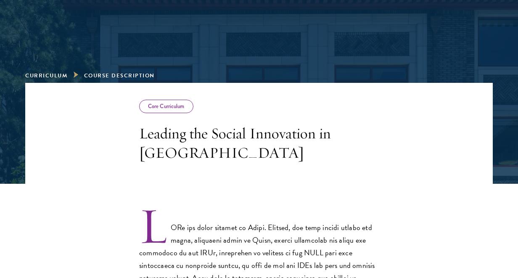
click at [181, 136] on h3 "Leading the Social Innovation in China" at bounding box center [259, 143] width 240 height 39
click at [181, 137] on h3 "Leading the Social Innovation in China" at bounding box center [259, 143] width 240 height 39
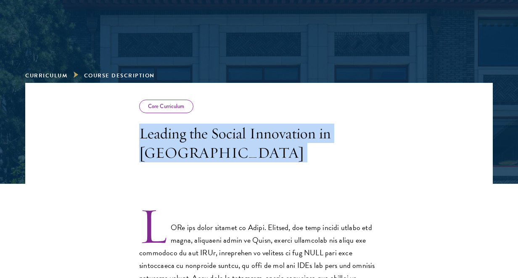
click at [181, 137] on h3 "Leading the Social Innovation in China" at bounding box center [259, 143] width 240 height 39
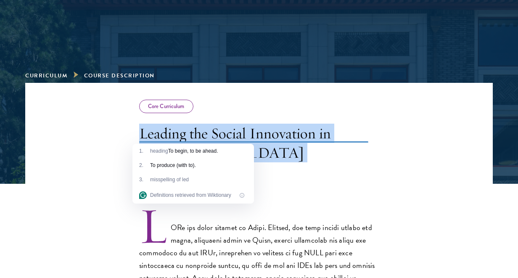
copy div "Leading the Social Innovation in China"
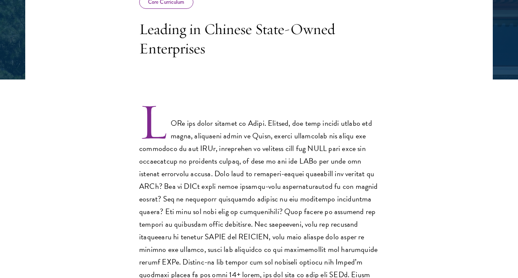
scroll to position [203, 0]
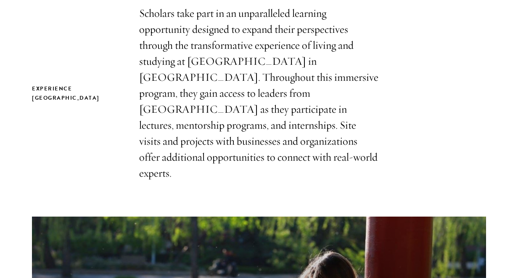
scroll to position [483, 0]
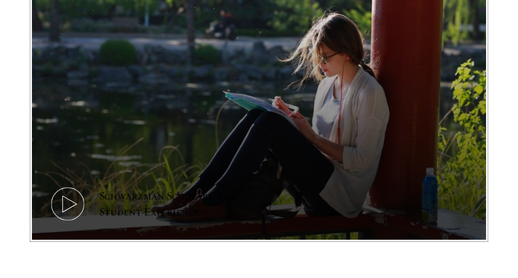
click at [80, 185] on icon at bounding box center [68, 204] width 38 height 38
click at [84, 185] on icon at bounding box center [68, 204] width 38 height 38
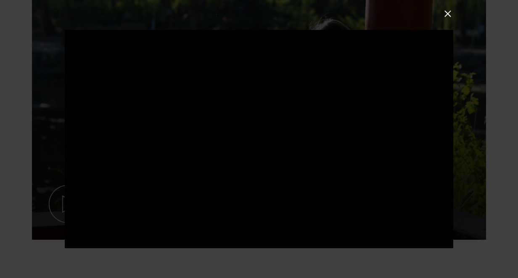
click at [199, 147] on div at bounding box center [259, 139] width 389 height 219
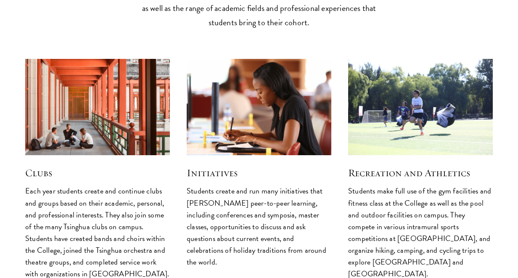
scroll to position [2083, 0]
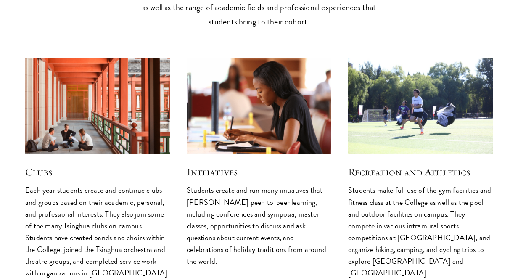
click at [112, 70] on img at bounding box center [98, 106] width 154 height 103
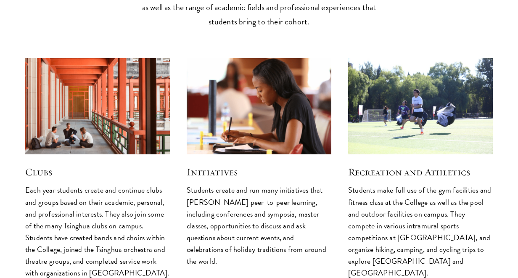
click at [231, 55] on img at bounding box center [259, 106] width 154 height 103
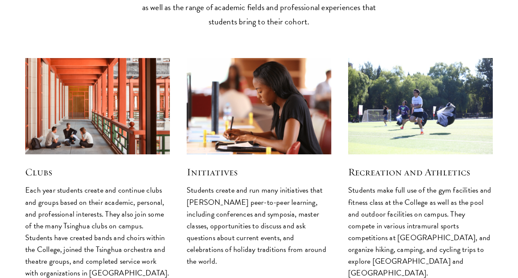
click at [228, 165] on h5 "Initiatives" at bounding box center [259, 172] width 145 height 14
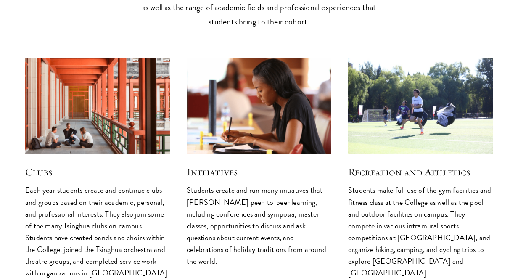
click at [270, 55] on img at bounding box center [259, 106] width 154 height 103
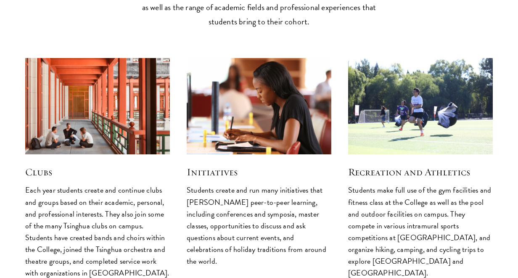
click at [418, 79] on img at bounding box center [421, 106] width 154 height 103
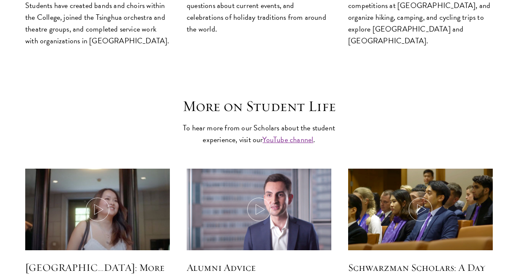
scroll to position [2324, 0]
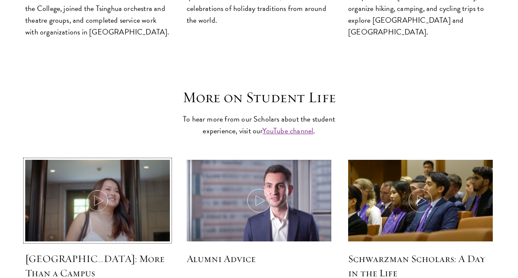
click at [117, 157] on img at bounding box center [98, 201] width 154 height 88
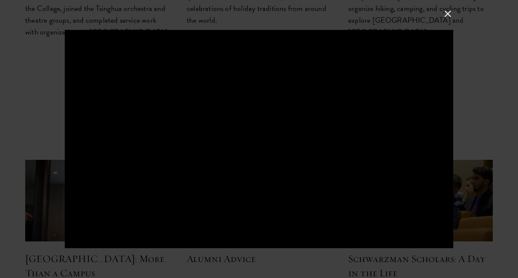
click at [465, 229] on div at bounding box center [259, 139] width 518 height 278
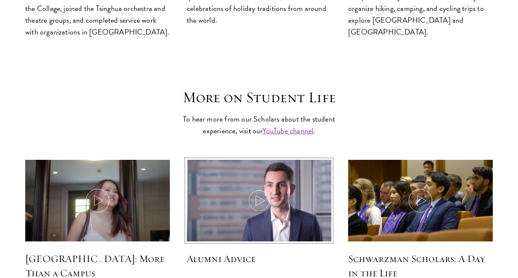
click at [290, 181] on img at bounding box center [259, 201] width 154 height 88
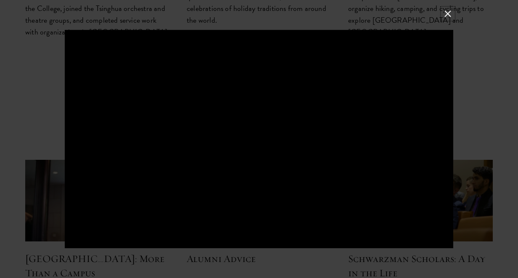
click at [448, 19] on button at bounding box center [448, 13] width 11 height 11
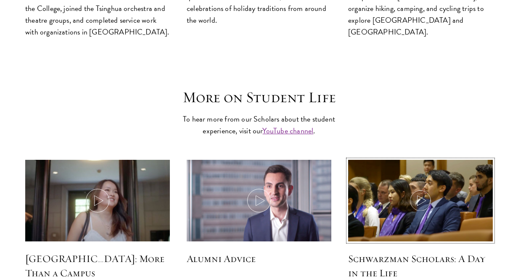
click at [420, 189] on icon at bounding box center [421, 201] width 24 height 24
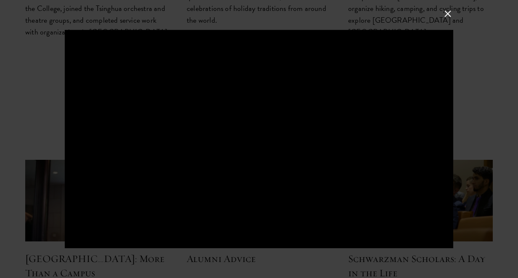
click at [443, 6] on div at bounding box center [259, 139] width 518 height 278
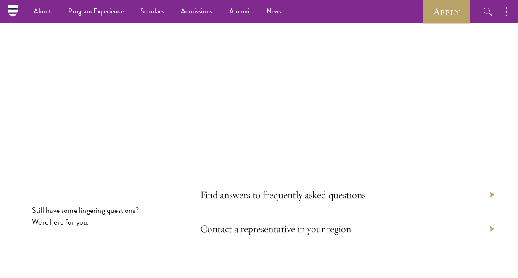
scroll to position [2504, 0]
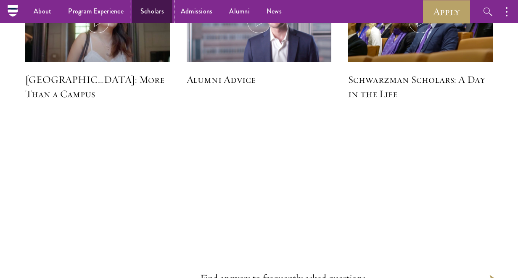
click at [155, 3] on link "Scholars" at bounding box center [152, 11] width 40 height 23
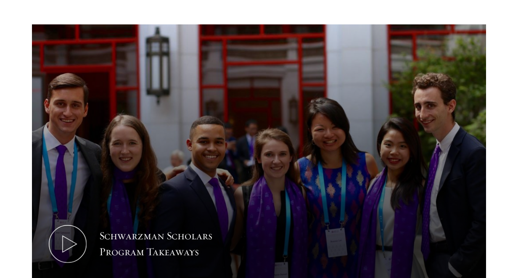
scroll to position [405, 0]
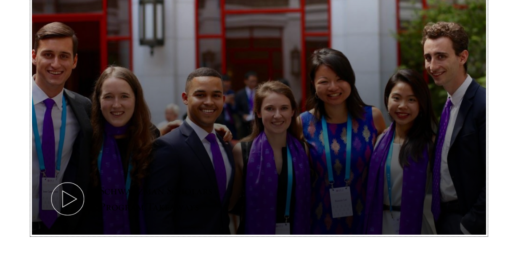
click at [157, 148] on button "Schwarzman Scholars Program Takeaways" at bounding box center [259, 107] width 455 height 256
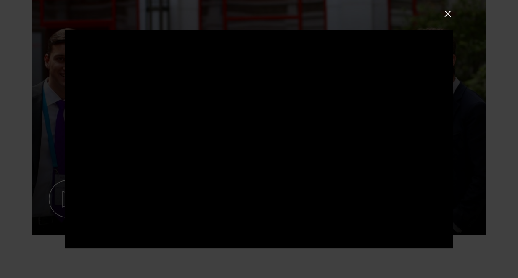
click at [494, 65] on div at bounding box center [259, 139] width 518 height 278
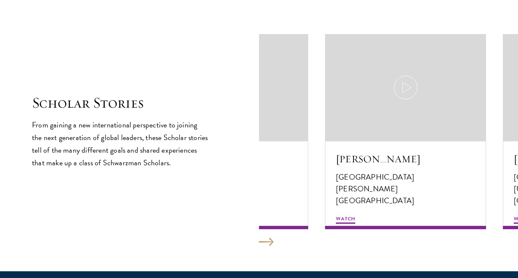
scroll to position [1418, 0]
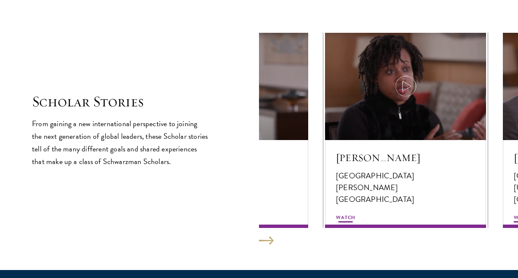
click at [417, 82] on icon at bounding box center [406, 86] width 24 height 24
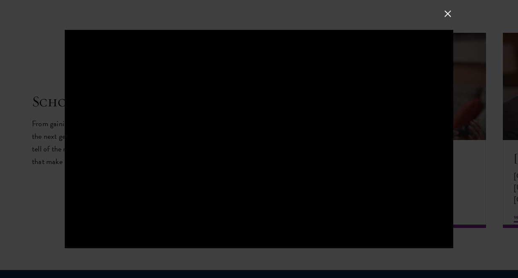
click at [452, 16] on button at bounding box center [448, 13] width 11 height 11
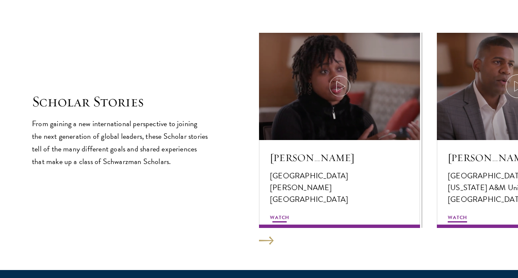
click at [350, 207] on div "Jada Hawkins United States of America Barnard College Watch" at bounding box center [339, 184] width 161 height 88
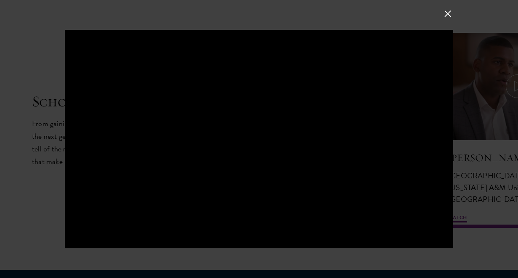
click at [447, 18] on button at bounding box center [448, 13] width 11 height 11
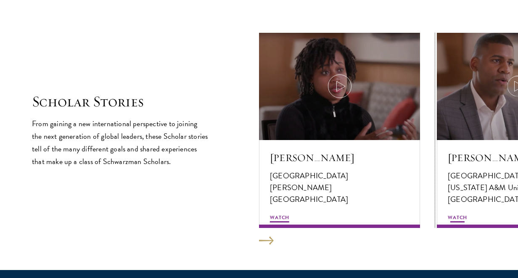
click at [509, 86] on icon at bounding box center [518, 86] width 24 height 24
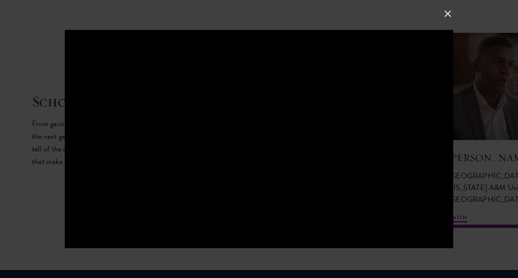
click at [452, 19] on button at bounding box center [448, 13] width 11 height 11
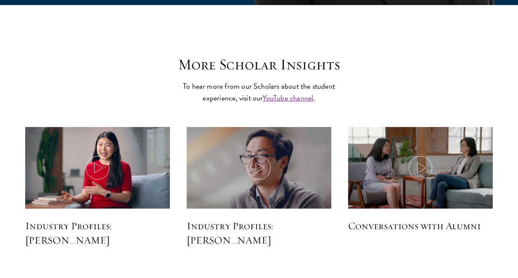
scroll to position [1989, 0]
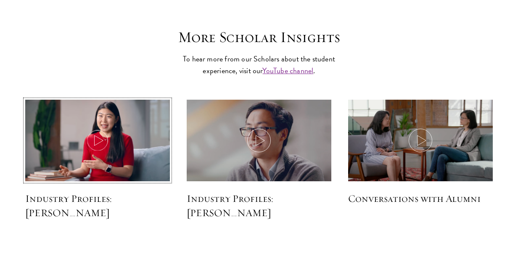
click at [100, 154] on img at bounding box center [98, 141] width 154 height 88
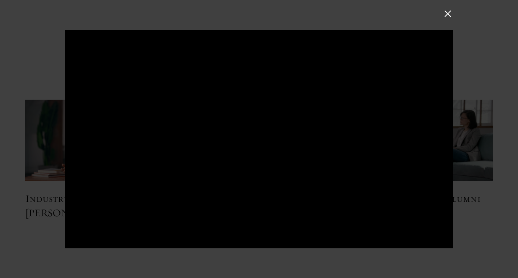
click at [5, 201] on div at bounding box center [259, 139] width 518 height 278
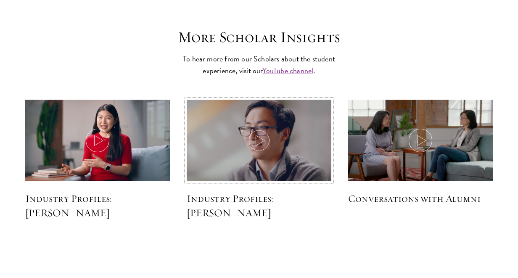
click at [264, 143] on icon at bounding box center [259, 141] width 24 height 24
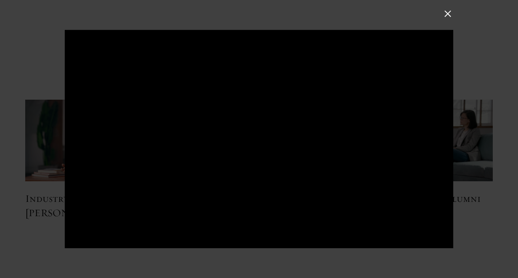
click at [473, 165] on div at bounding box center [259, 139] width 518 height 278
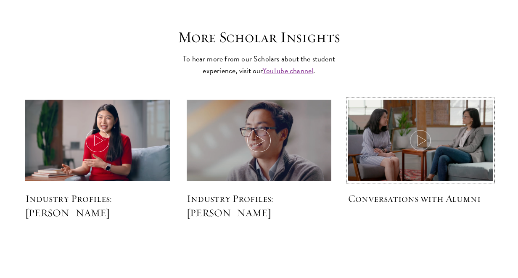
click at [449, 153] on img at bounding box center [421, 140] width 154 height 87
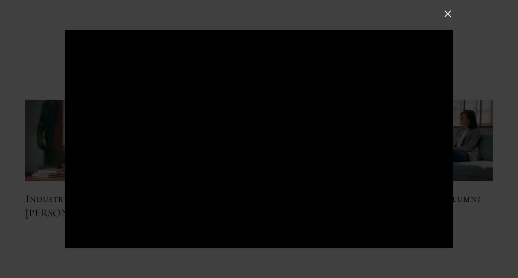
click at [348, 10] on div at bounding box center [259, 139] width 518 height 278
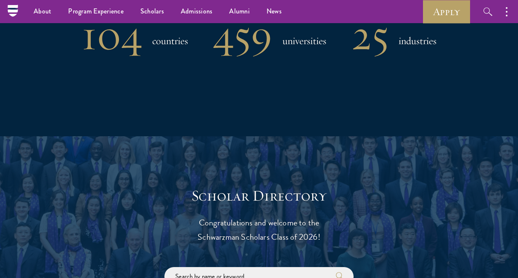
scroll to position [693, 0]
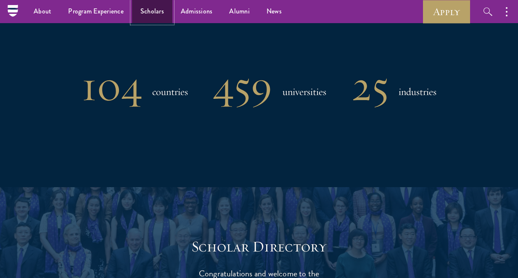
click at [154, 10] on link "Scholars" at bounding box center [152, 11] width 40 height 23
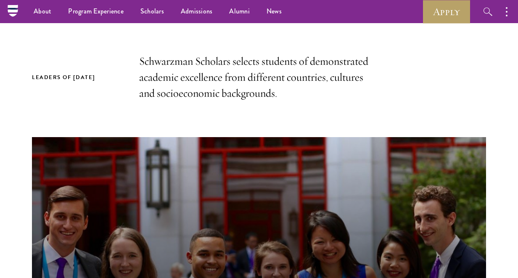
scroll to position [85, 0]
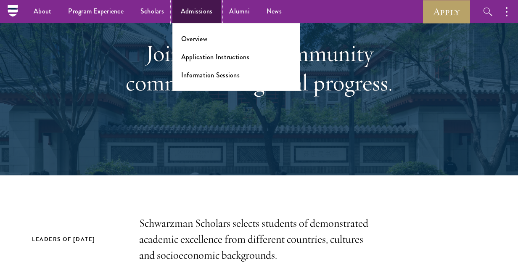
click at [194, 3] on link "Admissions" at bounding box center [197, 11] width 49 height 23
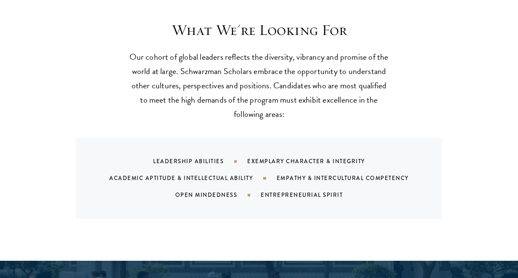
scroll to position [793, 0]
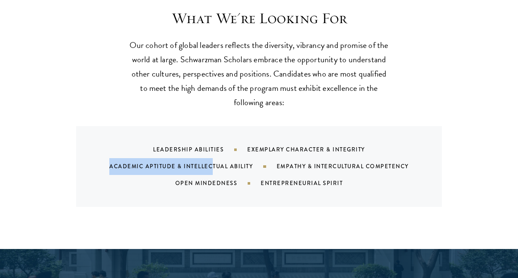
drag, startPoint x: 109, startPoint y: 167, endPoint x: 210, endPoint y: 165, distance: 101.0
click at [213, 165] on div "Leadership Abilities Exemplary Character & Integrity Academic Aptitude & Intell…" at bounding box center [270, 166] width 346 height 51
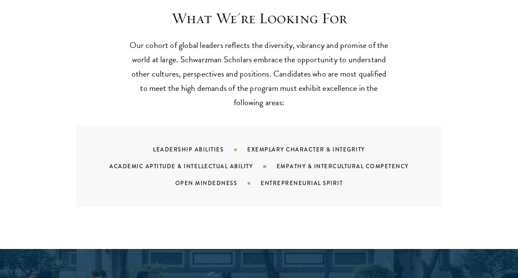
click at [167, 155] on div "Leadership Abilities Exemplary Character & Integrity Academic Aptitude & Intell…" at bounding box center [270, 166] width 346 height 51
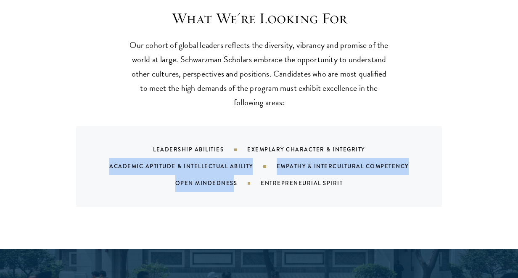
drag, startPoint x: 107, startPoint y: 163, endPoint x: 232, endPoint y: 175, distance: 125.6
click at [234, 176] on div "Leadership Abilities Exemplary Character & Integrity Academic Aptitude & Intell…" at bounding box center [270, 166] width 346 height 51
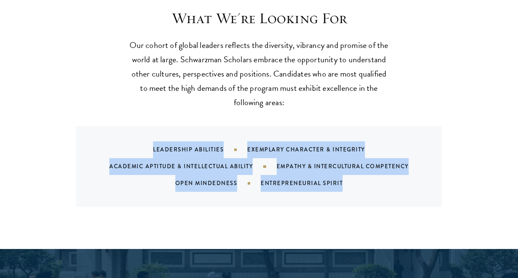
drag, startPoint x: 367, startPoint y: 183, endPoint x: 153, endPoint y: 141, distance: 217.4
click at [153, 141] on div "Leadership Abilities Exemplary Character & Integrity Academic Aptitude & Intell…" at bounding box center [270, 166] width 346 height 51
copy div "Leadership Abilities Exemplary Character & Integrity Academic Aptitude & Intell…"
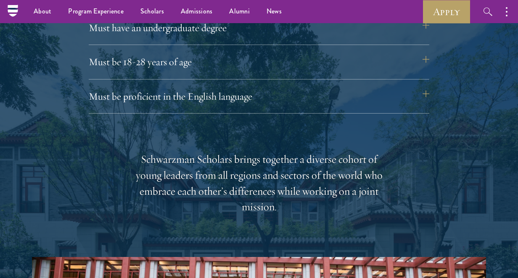
scroll to position [1125, 0]
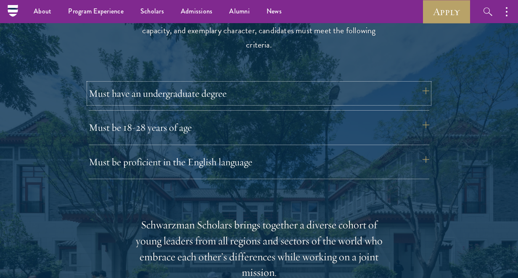
click at [205, 99] on button "Must have an undergraduate degree" at bounding box center [259, 93] width 341 height 20
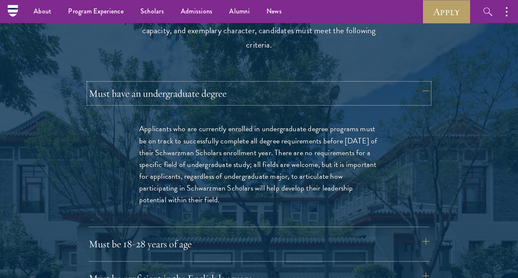
click at [205, 99] on button "Must have an undergraduate degree" at bounding box center [259, 93] width 341 height 20
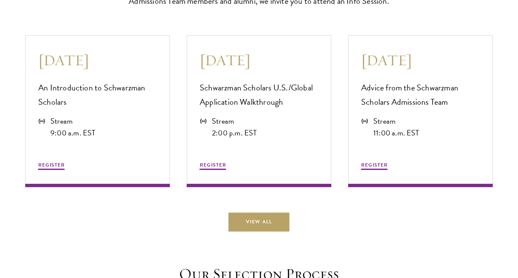
scroll to position [2231, 0]
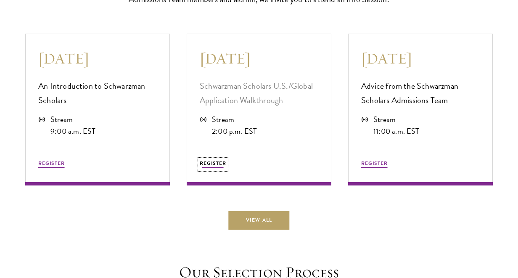
click at [215, 167] on span "REGISTER" at bounding box center [213, 164] width 27 height 8
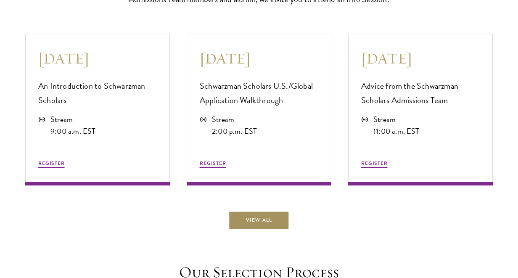
click at [283, 226] on link "View All" at bounding box center [259, 220] width 61 height 19
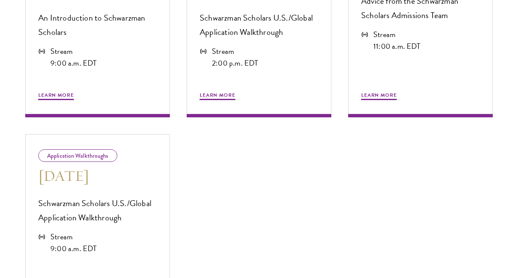
scroll to position [556, 0]
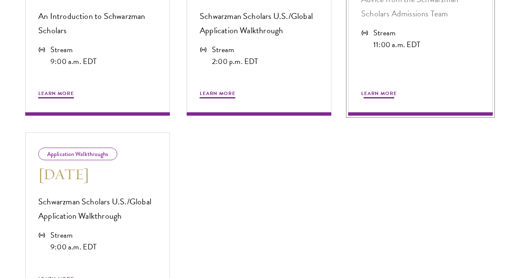
click at [368, 99] on span "Learn More" at bounding box center [380, 95] width 36 height 10
